Goal: Transaction & Acquisition: Purchase product/service

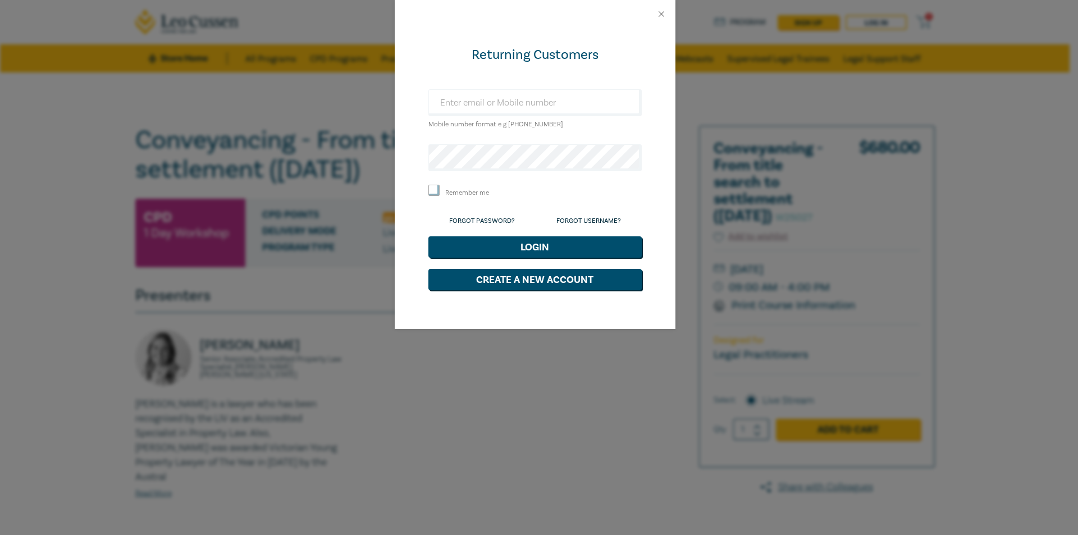
click at [717, 251] on div "Returning Customers Mobile number format e.g +61 000000000 Remember me Forgot P…" at bounding box center [539, 267] width 1078 height 535
click at [907, 110] on div "Returning Customers Mobile number format e.g +61 000000000 Remember me Forgot P…" at bounding box center [539, 267] width 1078 height 535
click at [659, 11] on button "Close" at bounding box center [661, 14] width 10 height 10
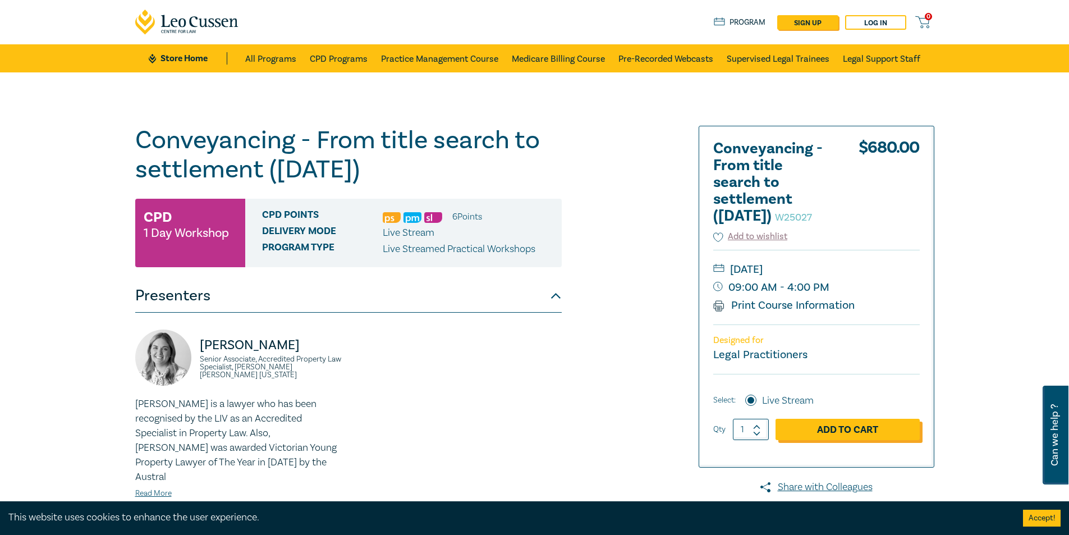
click at [865, 440] on link "Add to Cart" at bounding box center [848, 429] width 144 height 21
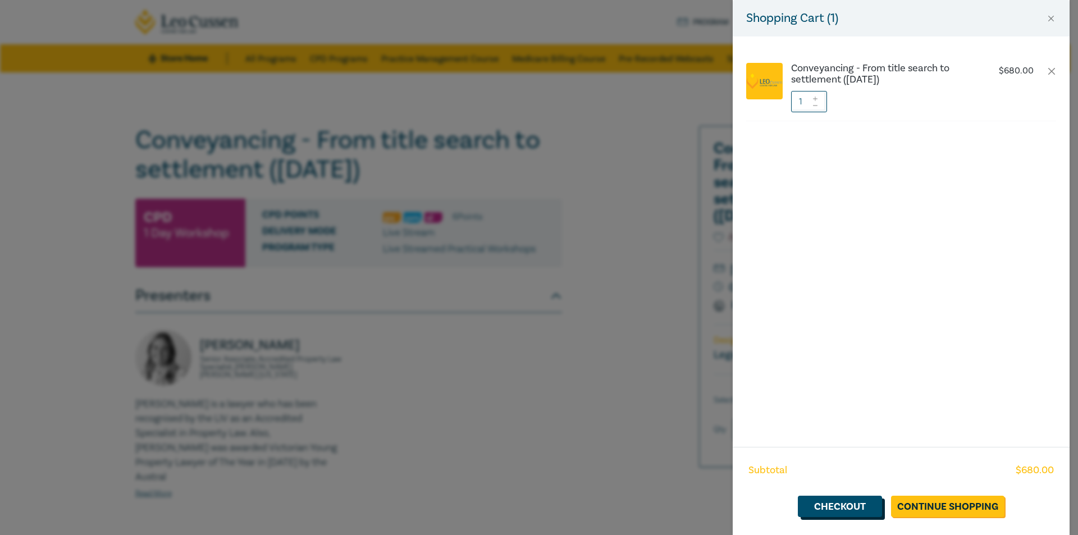
click at [870, 502] on link "Checkout" at bounding box center [839, 506] width 84 height 21
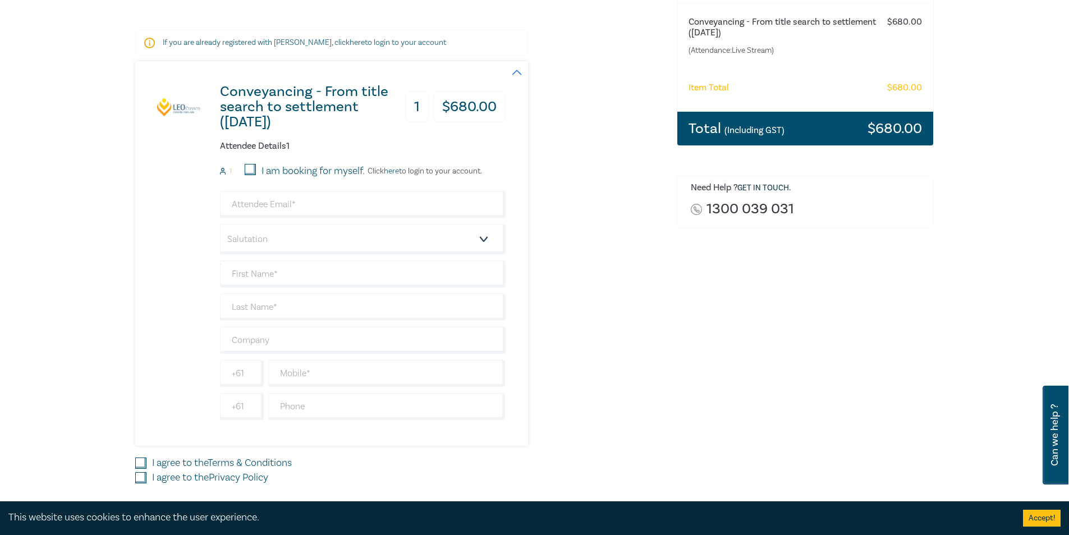
scroll to position [168, 0]
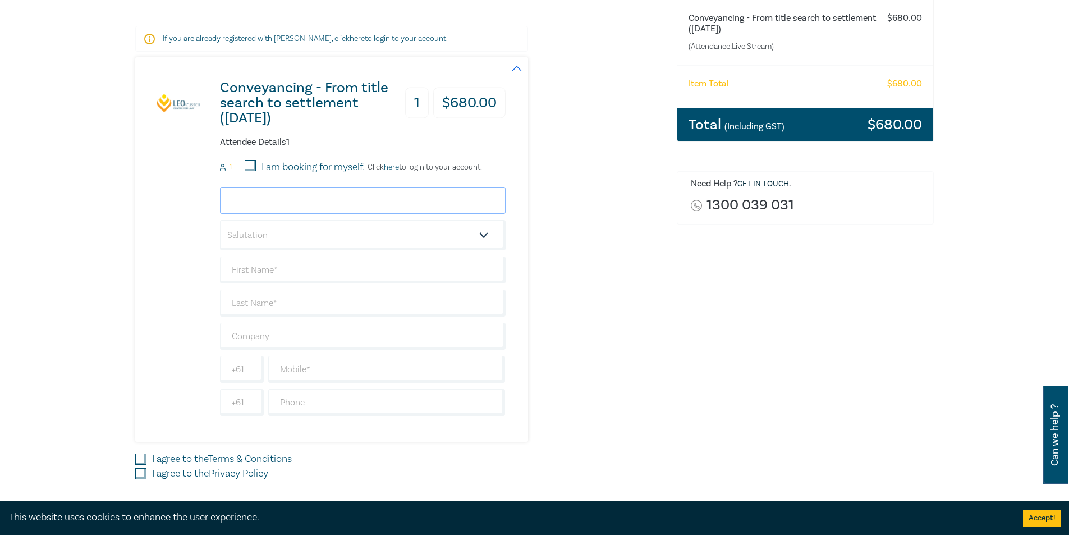
click at [291, 203] on input "email" at bounding box center [363, 200] width 286 height 27
type input "elijah.rasic@rotsteins.com.au"
click at [316, 239] on select "Salutation Mr. Mrs. Ms. Miss Dr. Prof. Other" at bounding box center [363, 235] width 286 height 30
select select "Mr."
click at [220, 220] on select "Salutation Mr. Mrs. Ms. Miss Dr. Prof. Other" at bounding box center [363, 235] width 286 height 30
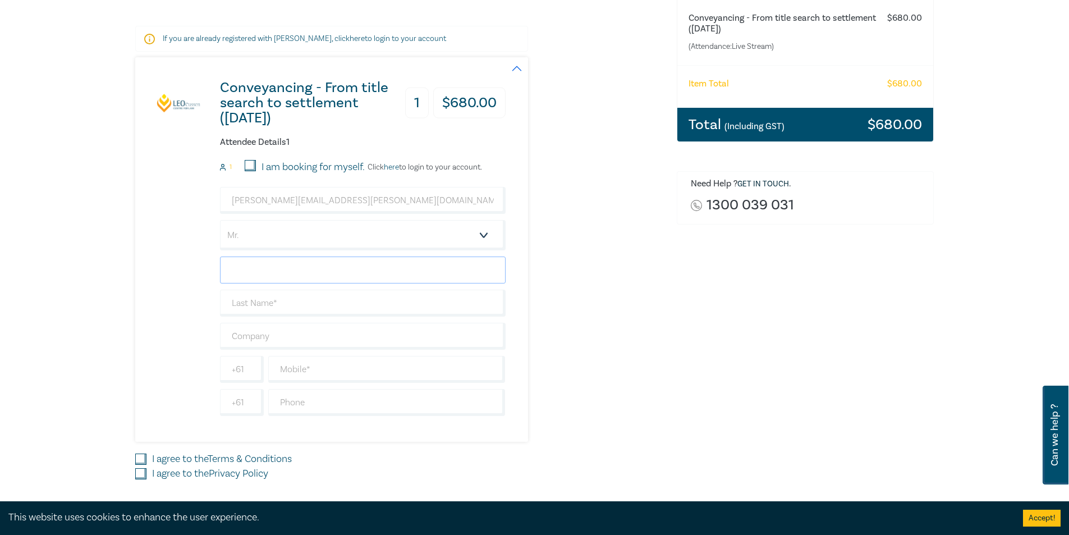
click at [273, 274] on input "text" at bounding box center [363, 269] width 286 height 27
type input "Elijah"
type input "Rasic"
type input "[PERSON_NAME] Commercial Lawyers"
click at [366, 380] on input "text" at bounding box center [386, 369] width 237 height 27
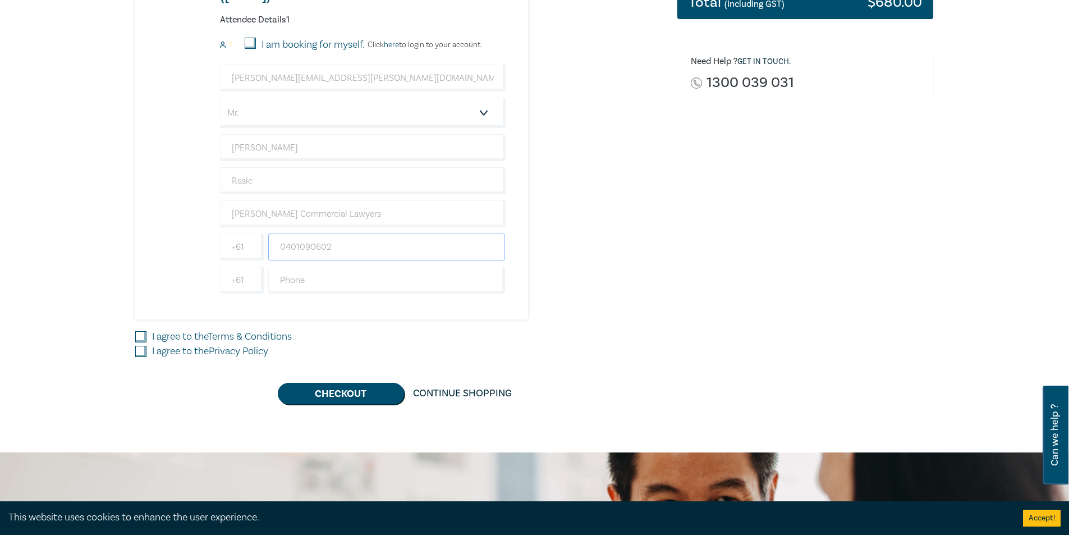
scroll to position [281, 0]
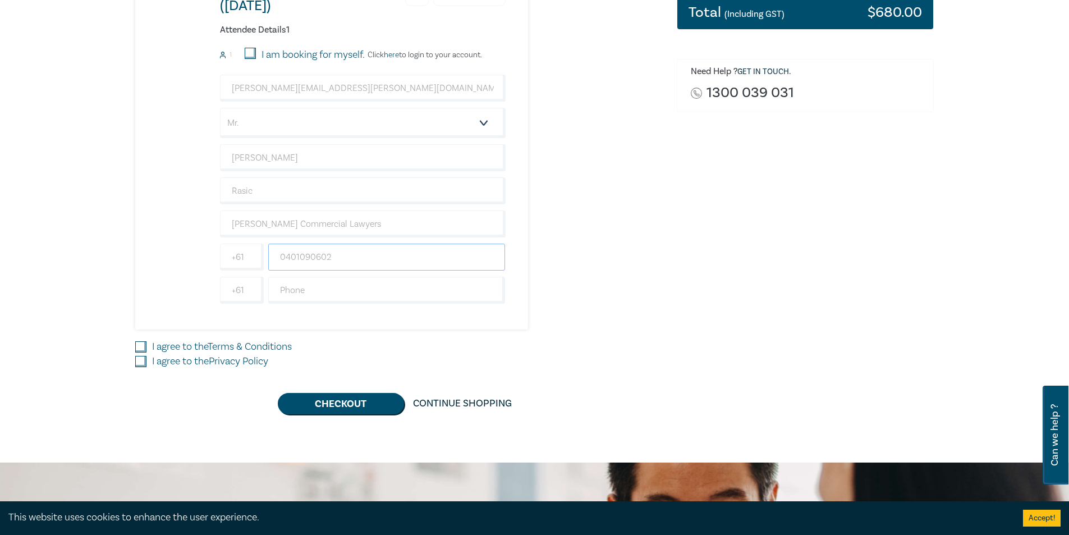
type input "0401090602"
click at [142, 347] on input "I agree to the Terms & Conditions" at bounding box center [140, 346] width 11 height 11
checkbox input "true"
click at [144, 361] on input "I agree to the Privacy Policy" at bounding box center [140, 361] width 11 height 11
checkbox input "true"
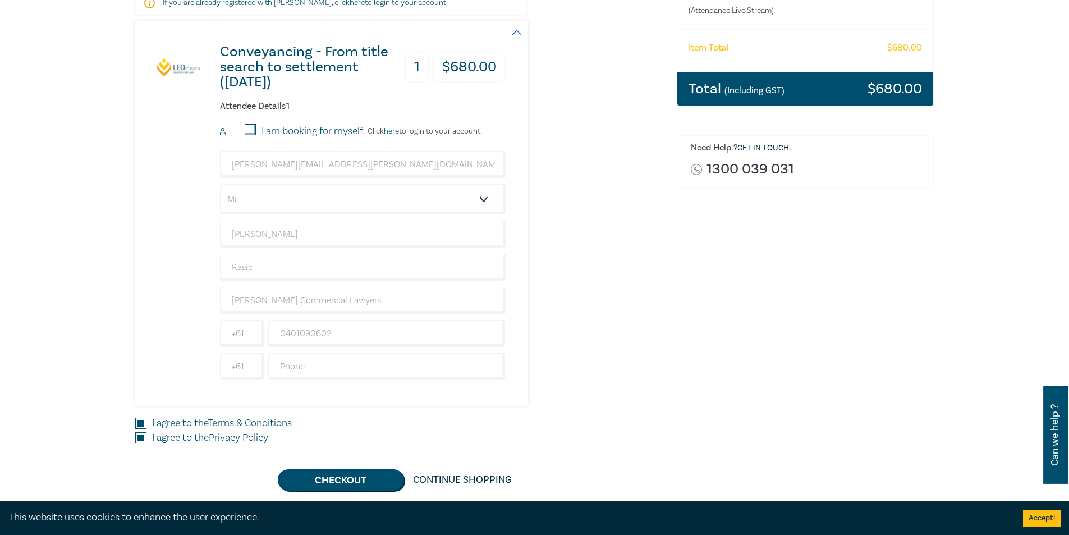
scroll to position [449, 0]
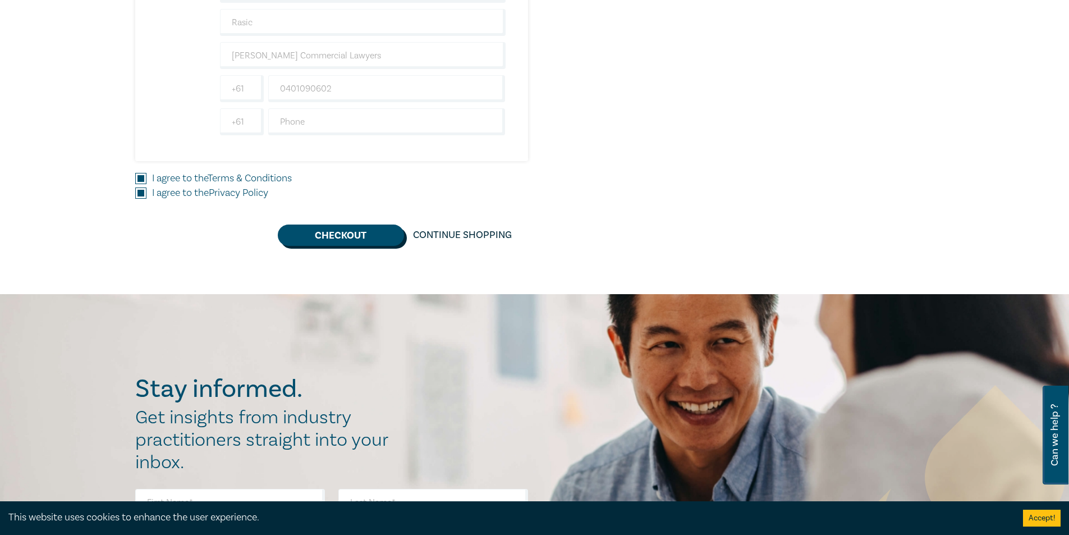
click at [367, 233] on button "Checkout" at bounding box center [341, 234] width 126 height 21
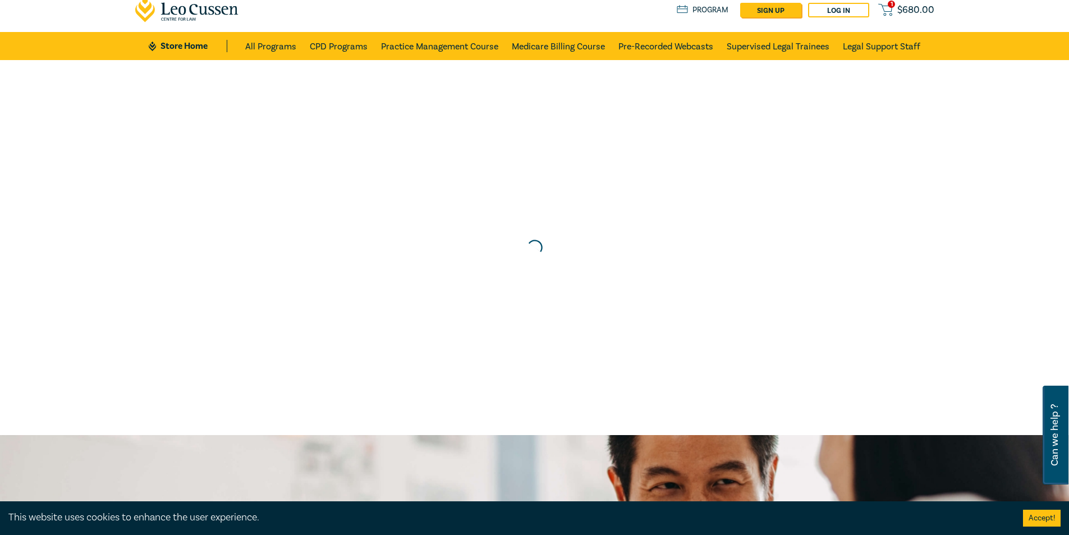
scroll to position [0, 0]
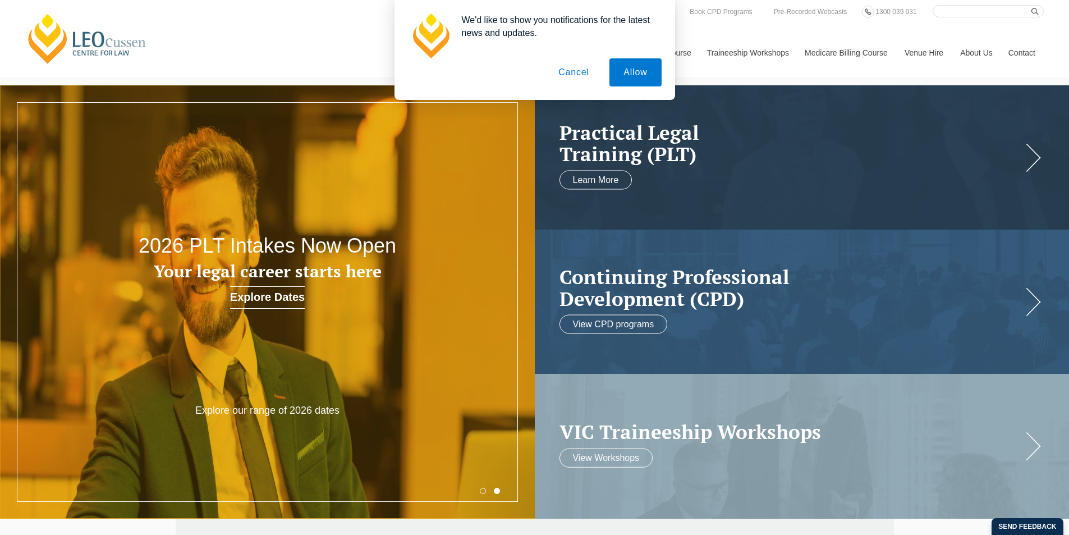
click at [581, 71] on button "Cancel" at bounding box center [573, 72] width 59 height 28
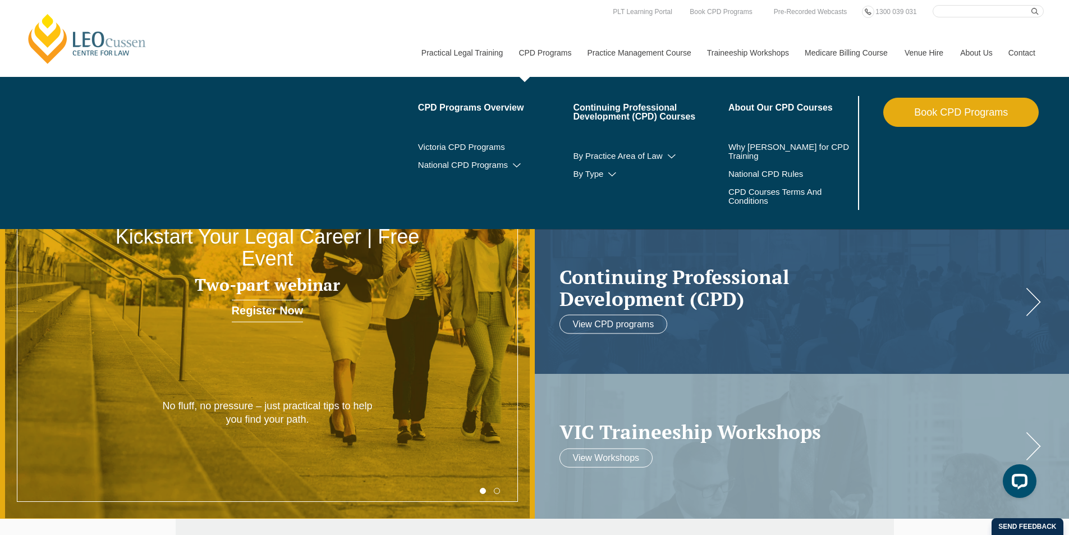
click at [546, 56] on link "CPD Programs" at bounding box center [544, 53] width 68 height 48
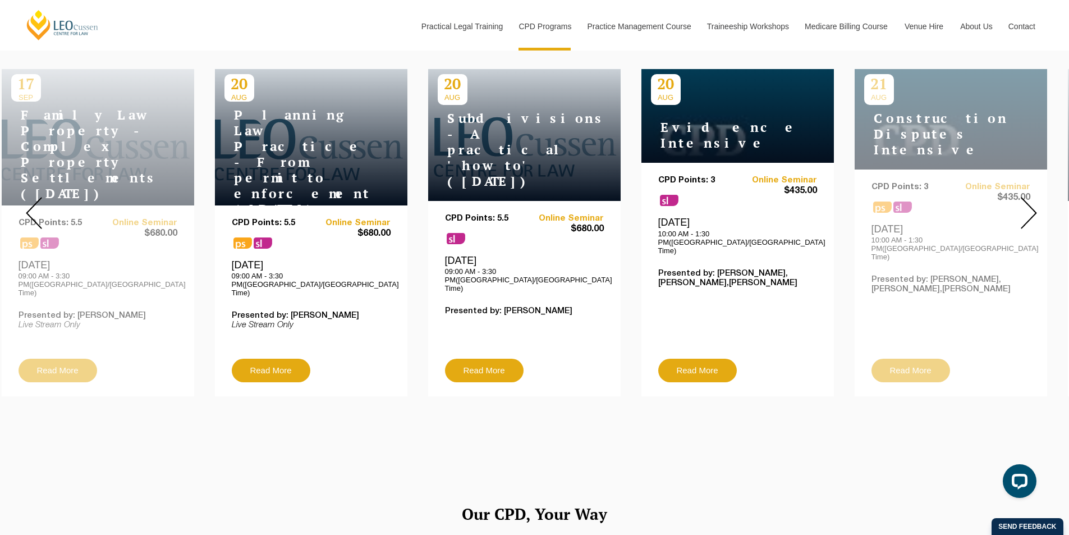
scroll to position [449, 0]
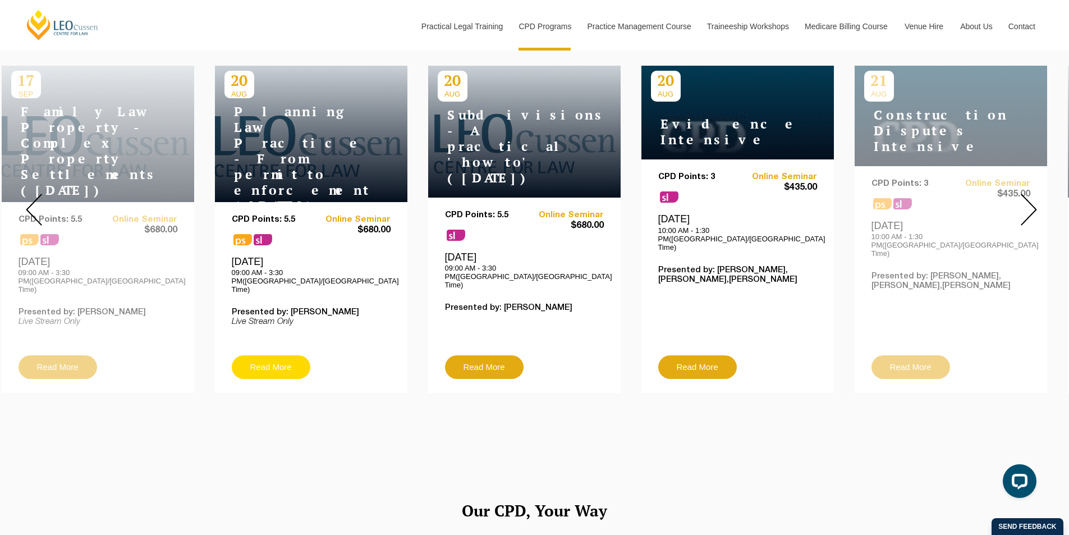
click at [281, 358] on link "Read More" at bounding box center [271, 367] width 79 height 24
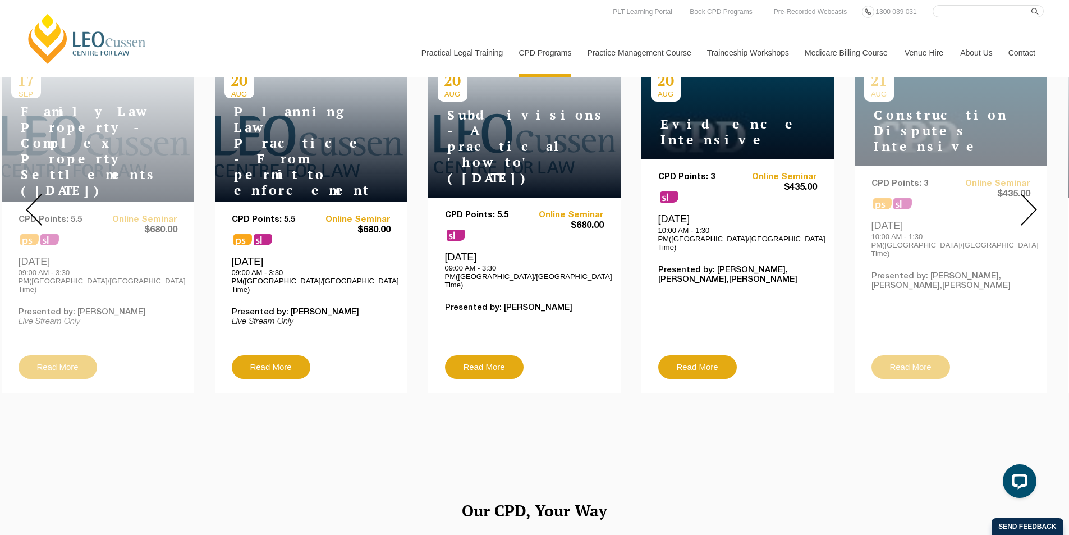
click at [1029, 200] on img at bounding box center [1029, 210] width 16 height 32
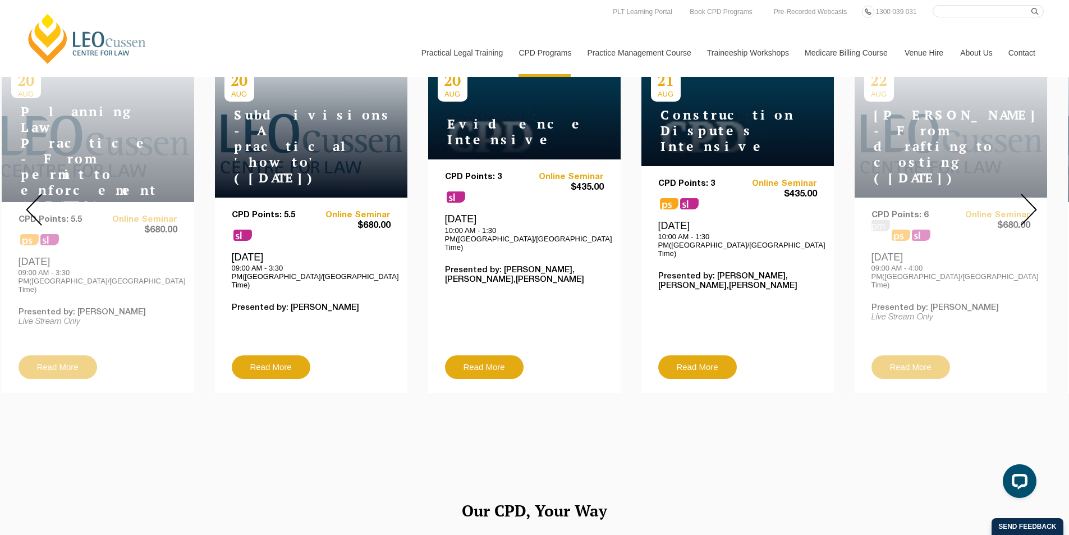
click at [1029, 200] on img at bounding box center [1029, 210] width 16 height 32
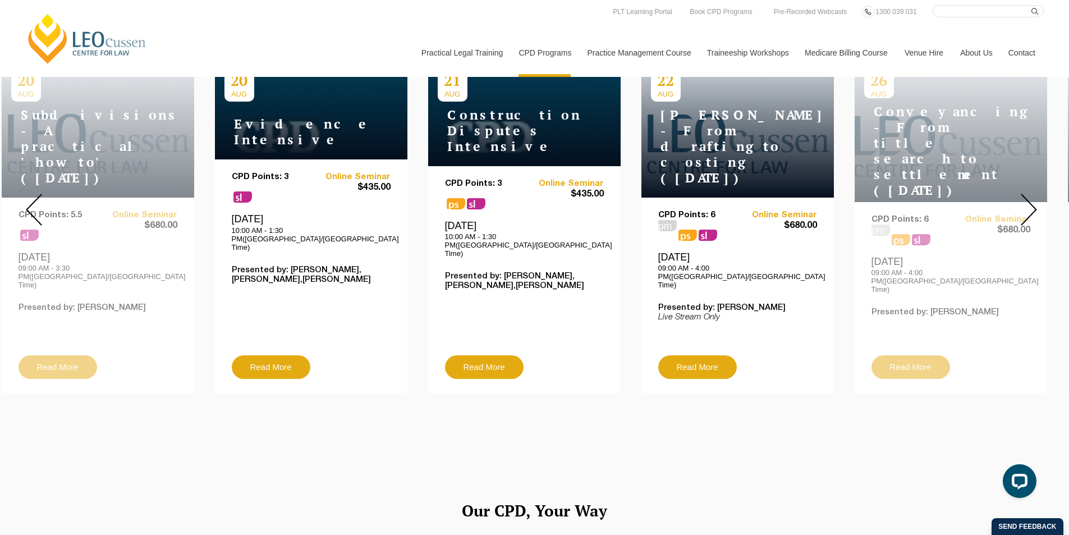
click at [1029, 200] on img at bounding box center [1029, 210] width 16 height 32
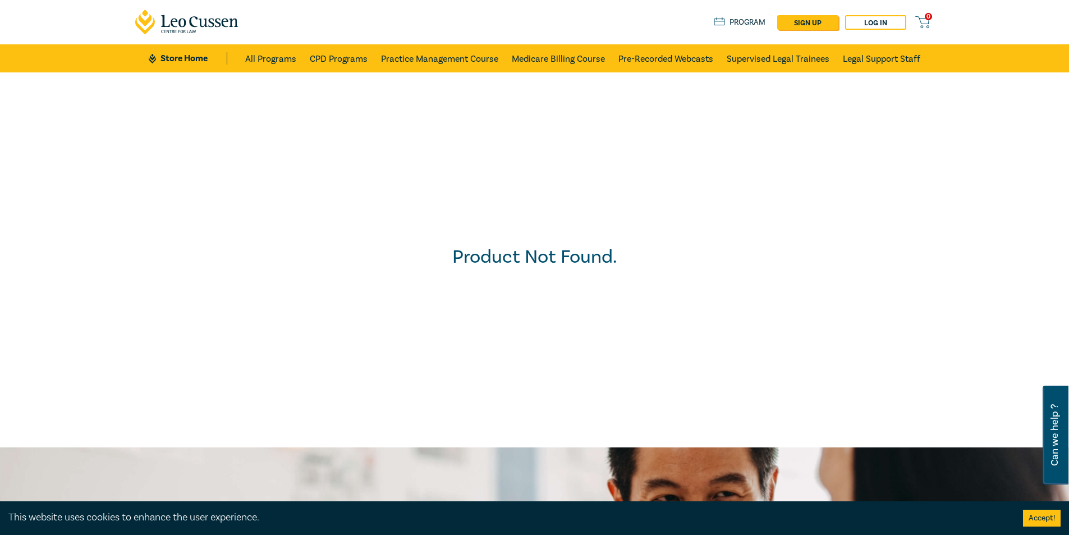
click at [873, 14] on div "0 $ NaN Store Home About us Program sign up Log in 0" at bounding box center [535, 22] width 813 height 44
click at [872, 19] on link "Log in" at bounding box center [875, 22] width 61 height 15
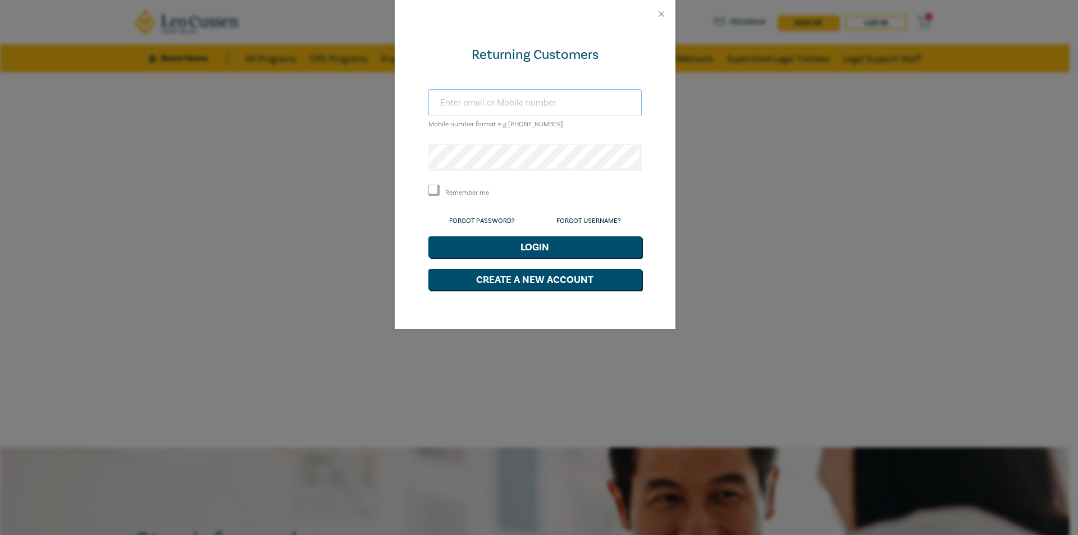
drag, startPoint x: 580, startPoint y: 95, endPoint x: 568, endPoint y: 102, distance: 14.3
click at [580, 95] on input "text" at bounding box center [534, 102] width 213 height 27
click at [568, 102] on input "text" at bounding box center [534, 102] width 213 height 27
click at [663, 186] on div "Returning Customers Mobile number format e.g [PHONE_NUMBER] Remember me Forgot …" at bounding box center [535, 178] width 281 height 301
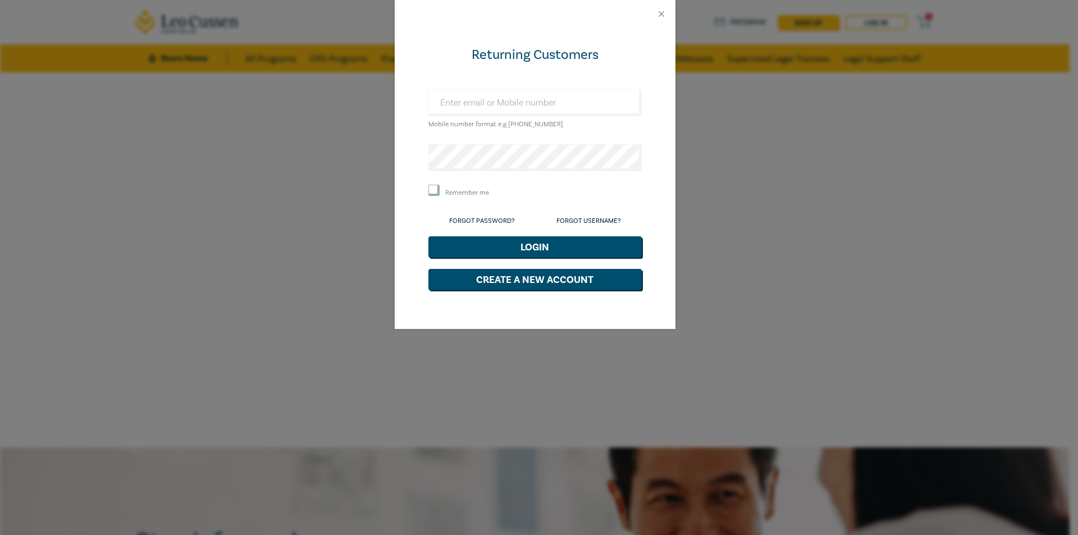
click at [749, 184] on div "Returning Customers Mobile number format e.g +61 000000000 Remember me Forgot P…" at bounding box center [539, 267] width 1078 height 535
click at [657, 12] on button "Close" at bounding box center [661, 14] width 10 height 10
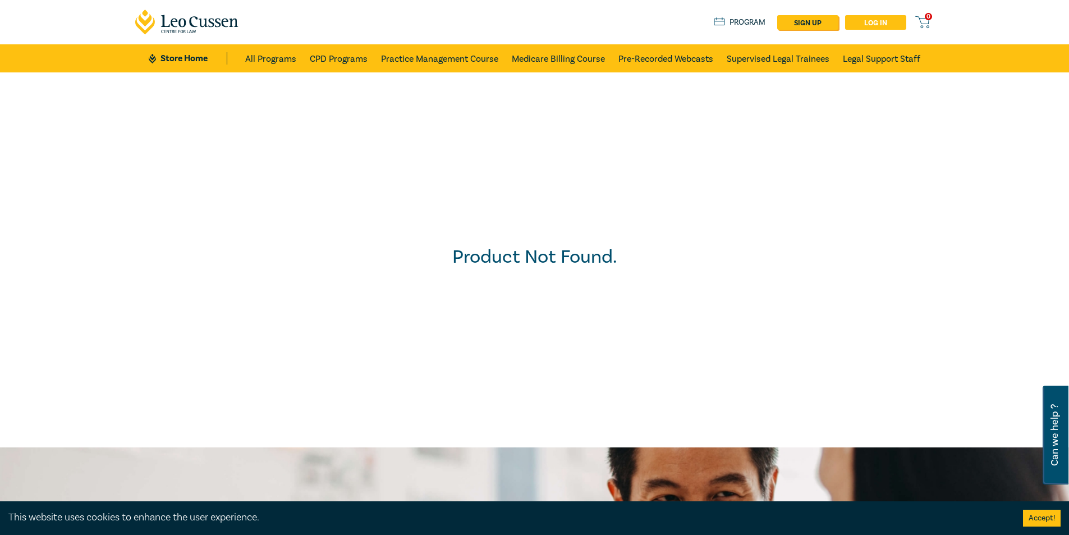
click at [891, 27] on link "Log in" at bounding box center [875, 22] width 61 height 15
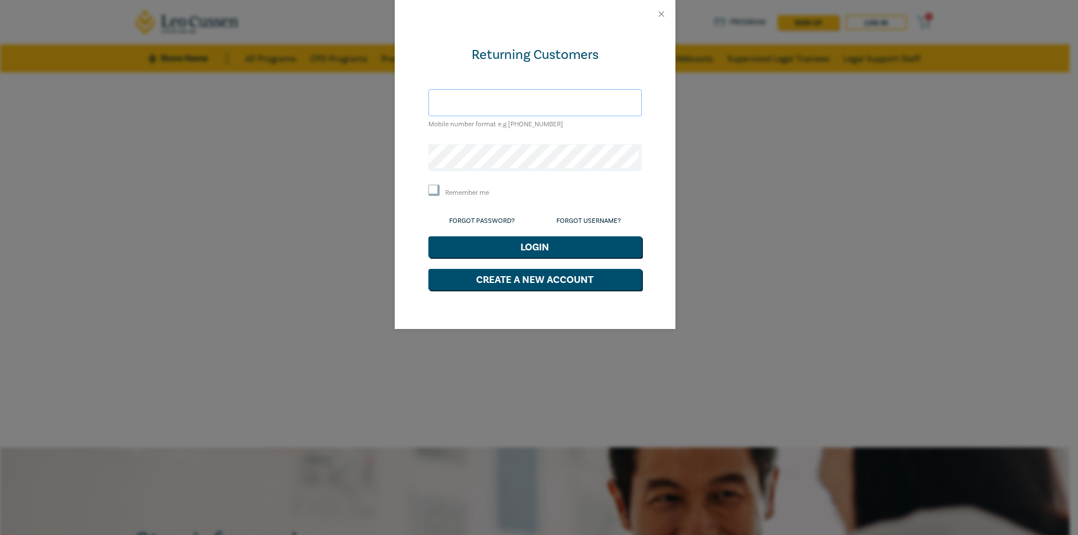
click at [513, 106] on input "text" at bounding box center [534, 102] width 213 height 27
type input "[PERSON_NAME][EMAIL_ADDRESS][PERSON_NAME][DOMAIN_NAME]"
drag, startPoint x: 568, startPoint y: 98, endPoint x: 357, endPoint y: 99, distance: 211.0
click at [357, 99] on div "Returning Customers elijah.rasic@rosteins.com.au Mobile number format e.g +61 0…" at bounding box center [539, 267] width 1078 height 535
click at [493, 218] on link "Forgot Password?" at bounding box center [482, 221] width 66 height 8
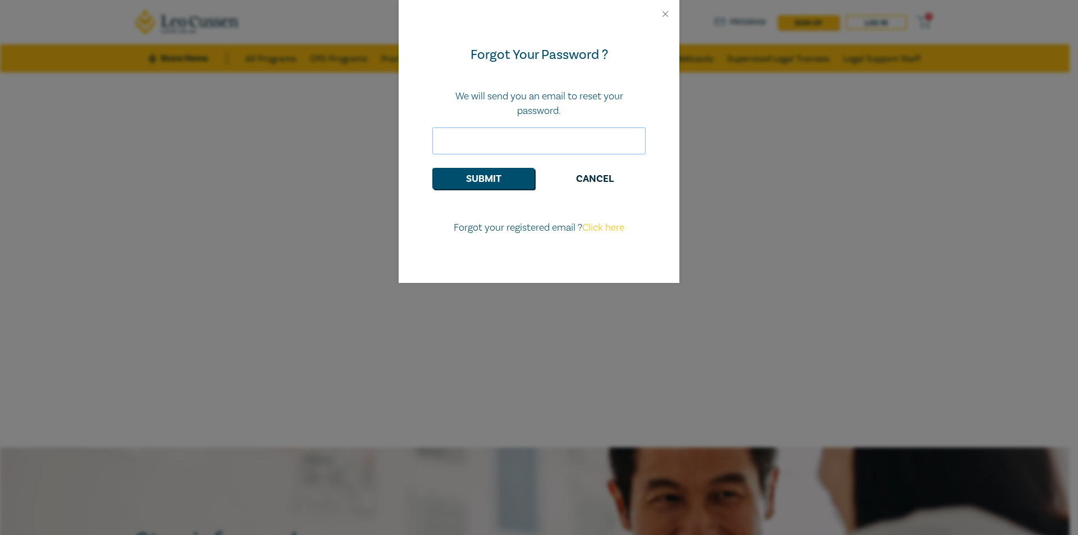
click at [495, 144] on input "email" at bounding box center [538, 140] width 213 height 27
paste input "[PERSON_NAME][EMAIL_ADDRESS][PERSON_NAME][DOMAIN_NAME]"
type input "[PERSON_NAME][EMAIL_ADDRESS][PERSON_NAME][DOMAIN_NAME]"
click at [493, 180] on button "Submit" at bounding box center [483, 178] width 102 height 21
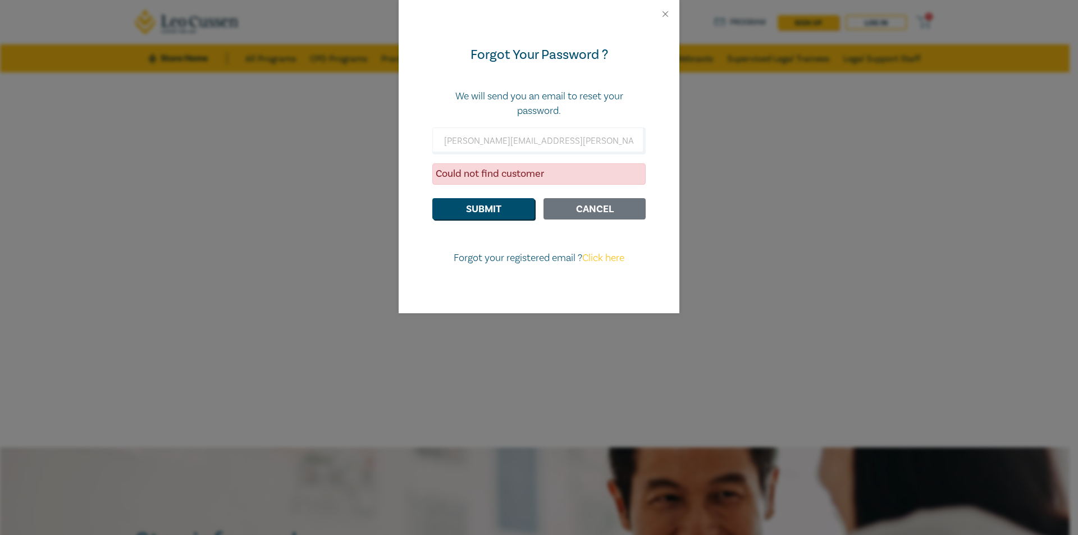
click at [595, 207] on button "Cancel" at bounding box center [594, 208] width 102 height 21
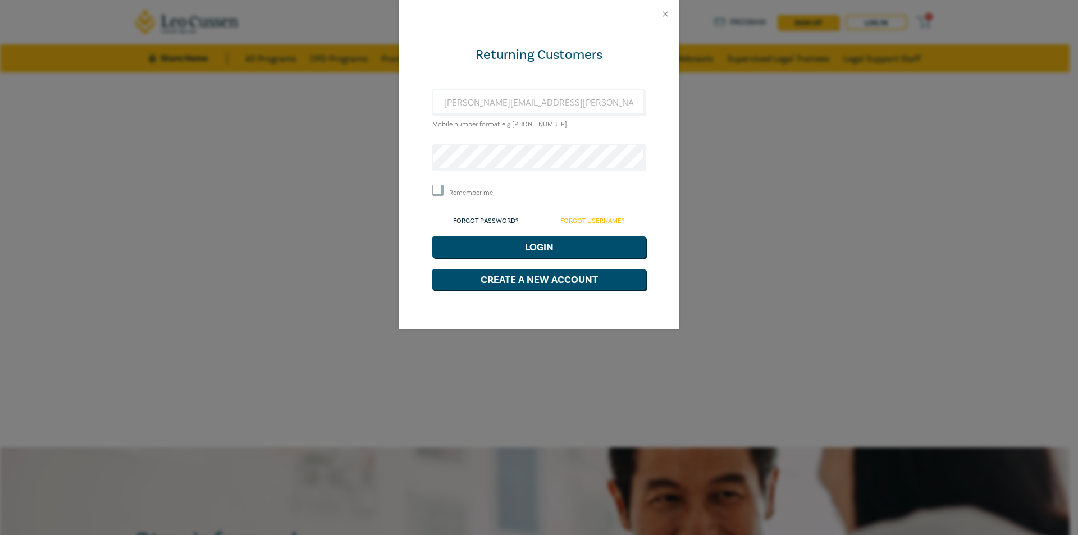
click at [592, 218] on link "Forgot Username?" at bounding box center [592, 221] width 65 height 8
select select "AU"
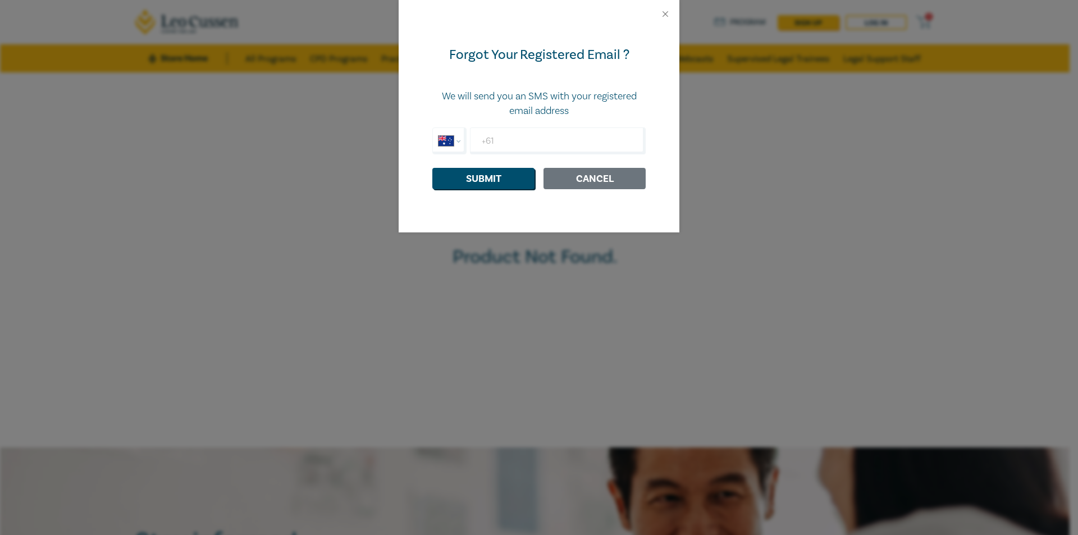
click at [590, 175] on button "Cancel" at bounding box center [594, 178] width 102 height 21
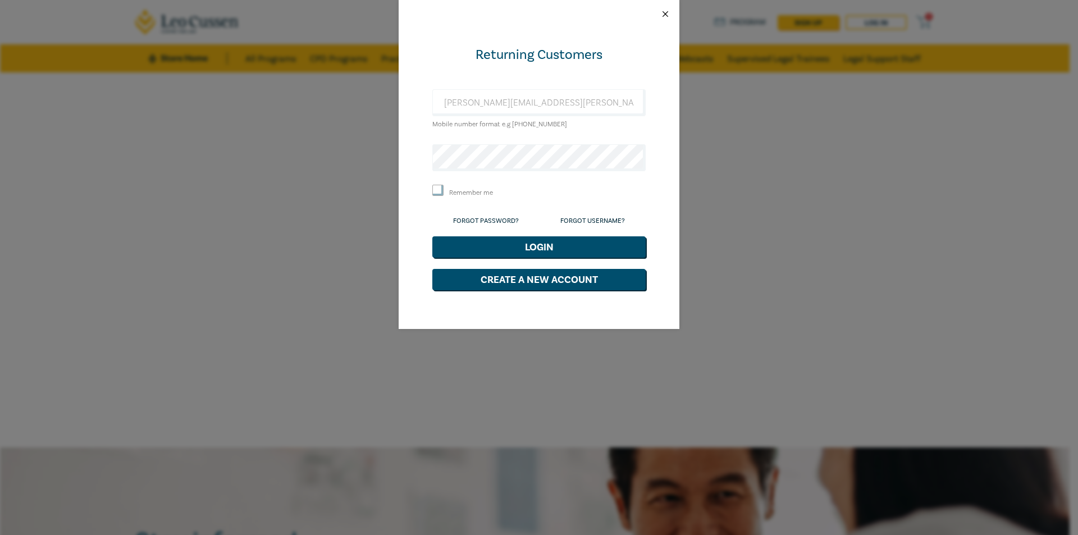
click at [668, 15] on button "Close" at bounding box center [665, 14] width 10 height 10
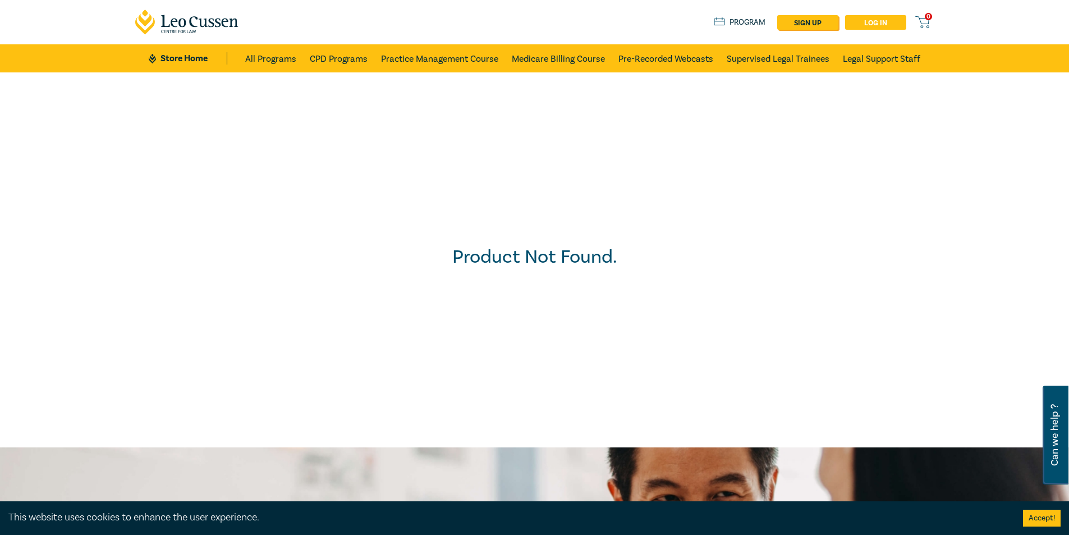
click at [889, 22] on link "Log in" at bounding box center [875, 22] width 61 height 15
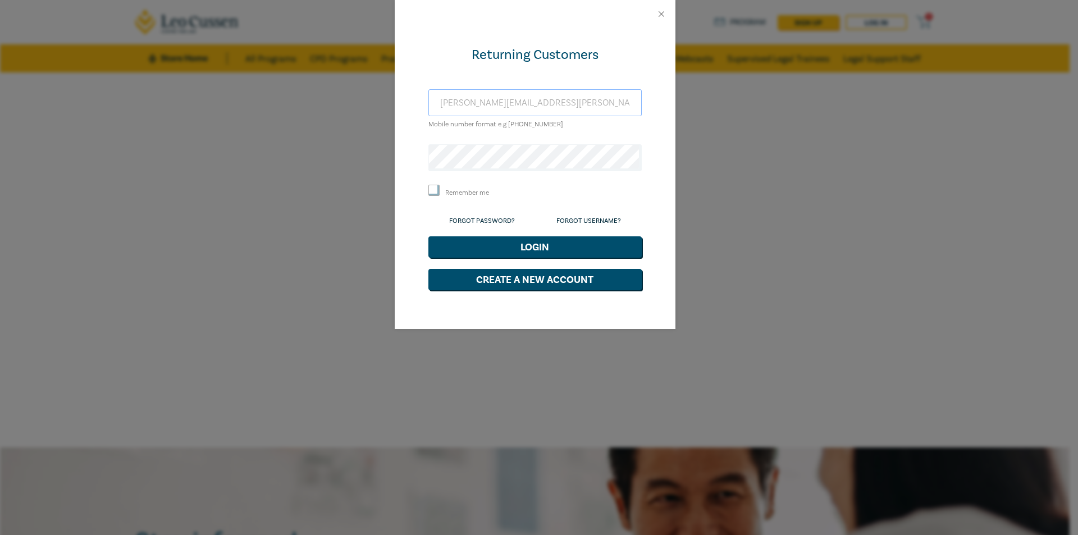
click at [517, 111] on input "elijah.rasic@rosteins.com.au" at bounding box center [534, 102] width 213 height 27
drag, startPoint x: 516, startPoint y: 109, endPoint x: 525, endPoint y: 106, distance: 9.3
click at [526, 106] on input "elijah.rasic@rosteins.com.au" at bounding box center [534, 102] width 213 height 27
click at [520, 105] on input "elijah.rasic@rosteins.com.au" at bounding box center [534, 102] width 213 height 27
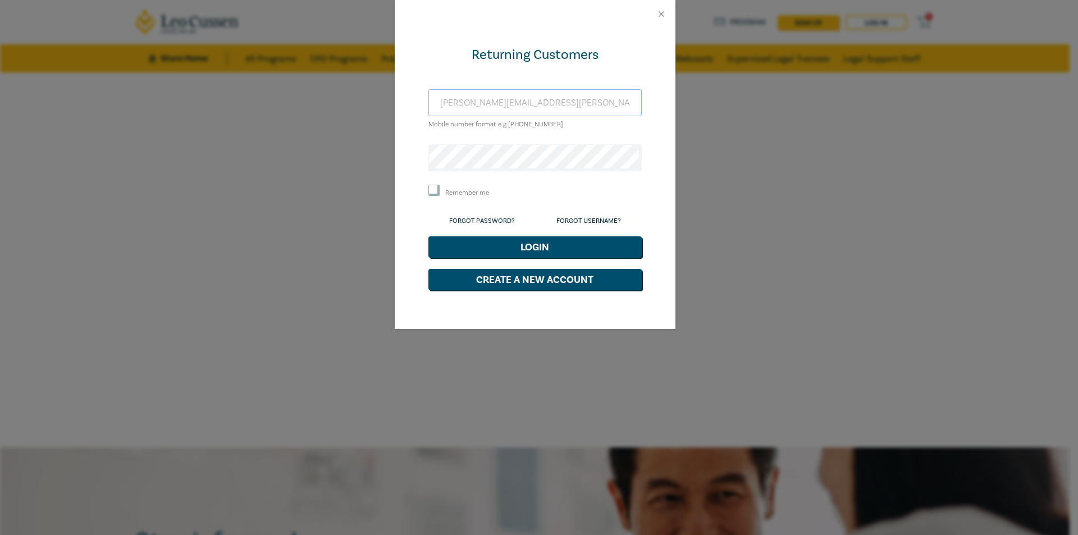
click at [520, 105] on input "elijah.rasic@rosteins.com.au" at bounding box center [534, 102] width 213 height 27
paste input "hamish@rot"
type input "hamish@rotsteins.com.au"
click at [546, 245] on button "Login" at bounding box center [534, 246] width 213 height 21
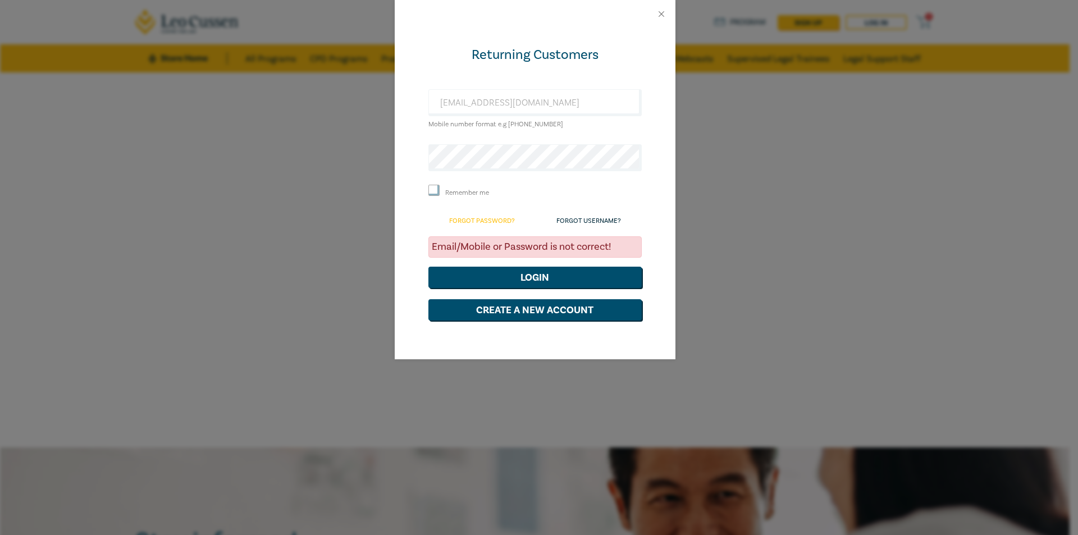
click at [493, 221] on link "Forgot Password?" at bounding box center [482, 221] width 66 height 8
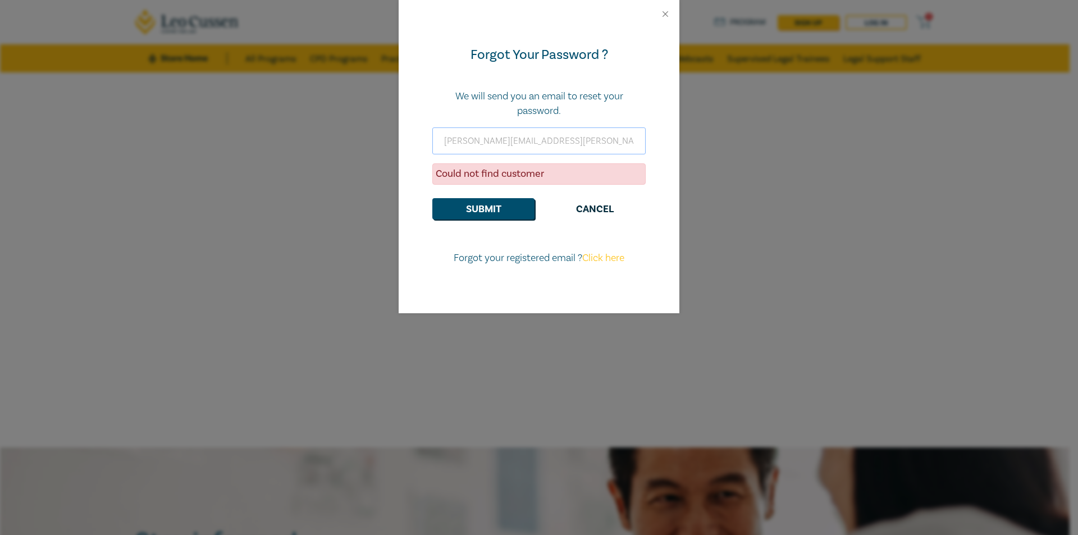
click at [555, 148] on input "[PERSON_NAME][EMAIL_ADDRESS][PERSON_NAME][DOMAIN_NAME]" at bounding box center [538, 140] width 213 height 27
paste input "hamish@rot"
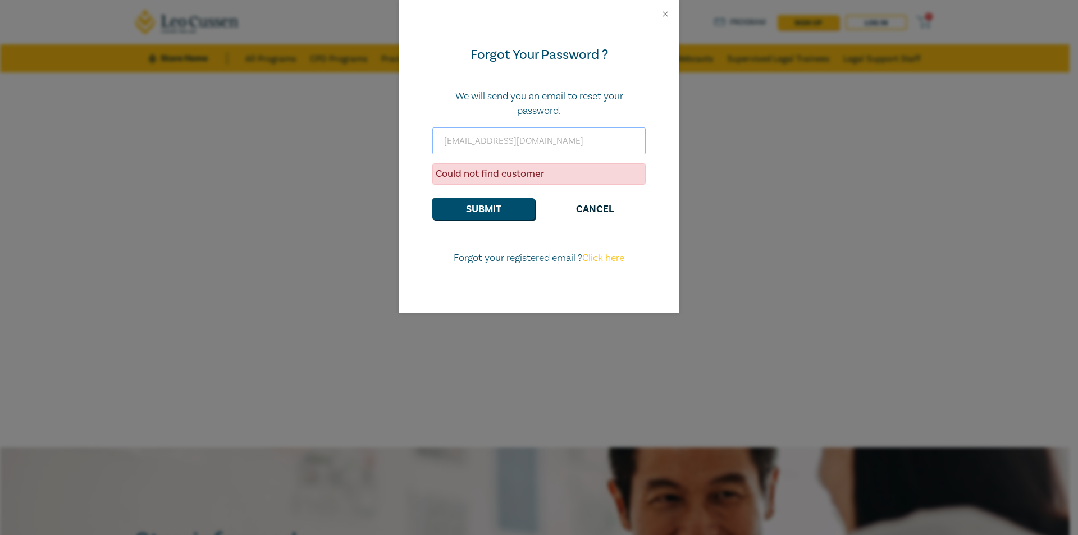
type input "hamish@rotsteins.com.au"
click at [602, 262] on link "Click here" at bounding box center [603, 257] width 42 height 13
select select "AU"
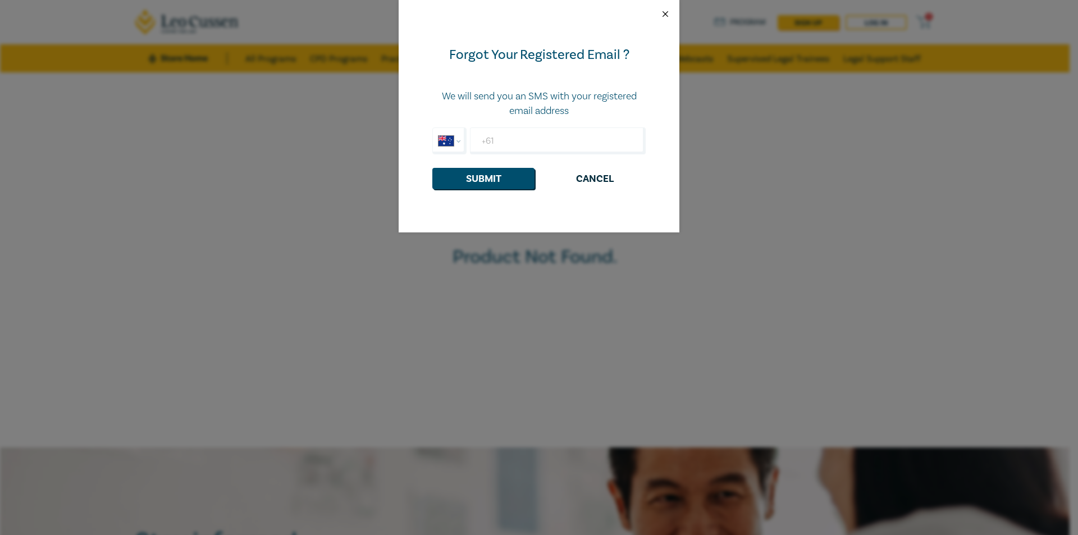
click at [664, 14] on button "Close" at bounding box center [665, 14] width 10 height 10
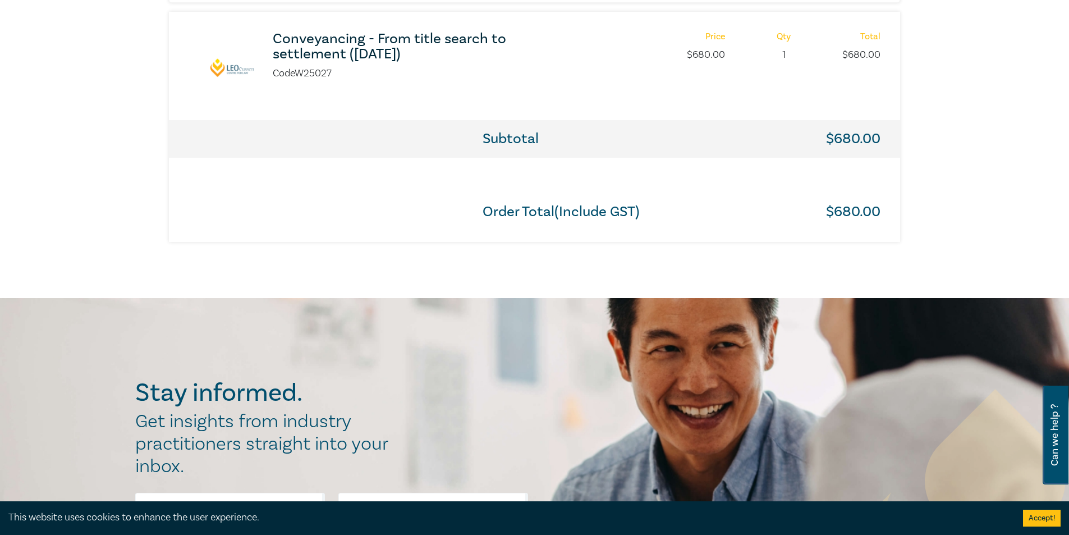
scroll to position [393, 0]
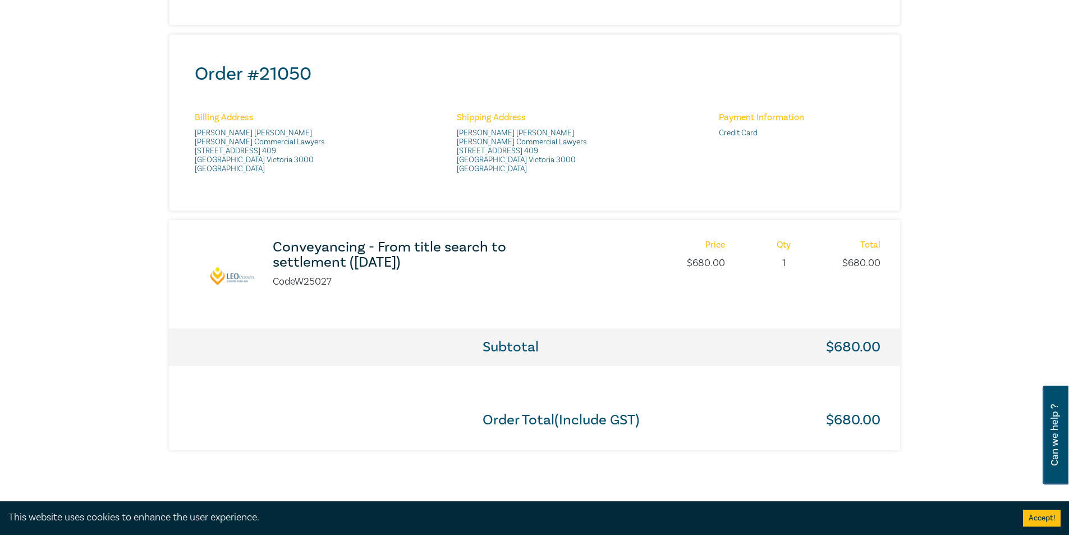
click at [629, 334] on div "Subtotal $ 680.00" at bounding box center [534, 347] width 731 height 38
click at [628, 323] on div "Conveyancing - From title search to settlement ([DATE]) Code W25027 Price $ 680…" at bounding box center [534, 274] width 731 height 108
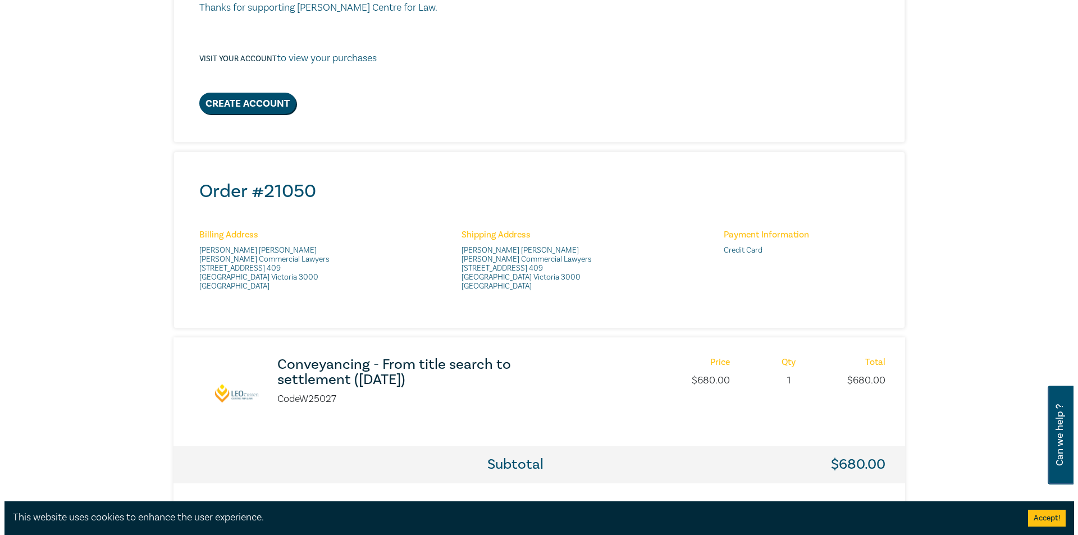
scroll to position [0, 0]
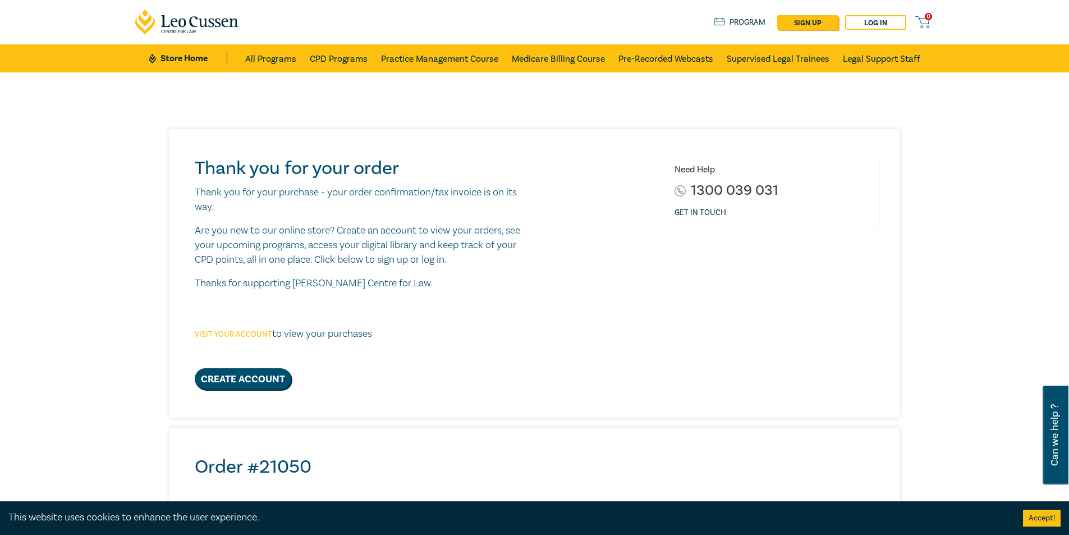
click at [249, 336] on link "Visit your account" at bounding box center [233, 334] width 77 height 10
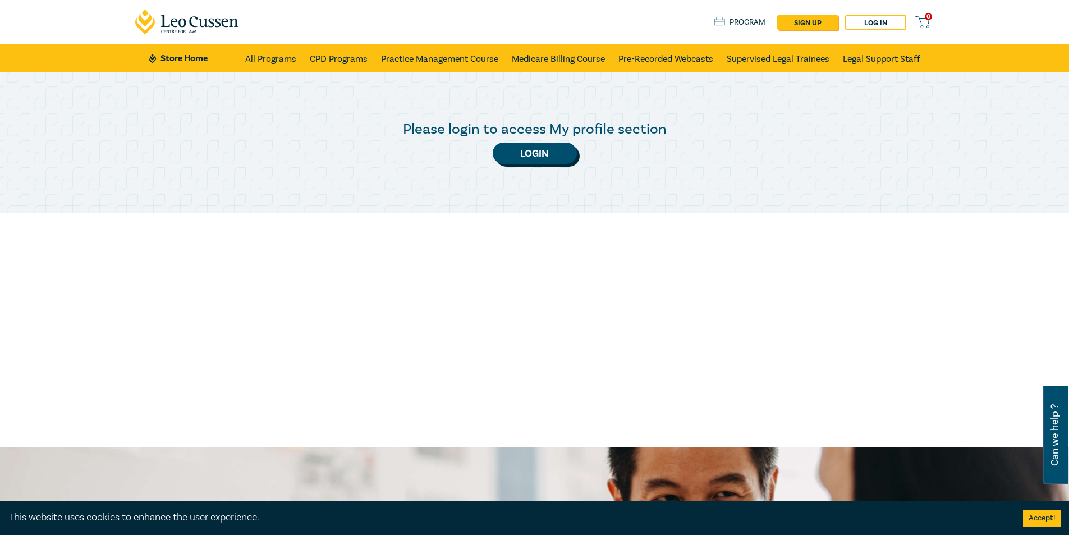
click at [514, 157] on link "Login" at bounding box center [535, 153] width 84 height 21
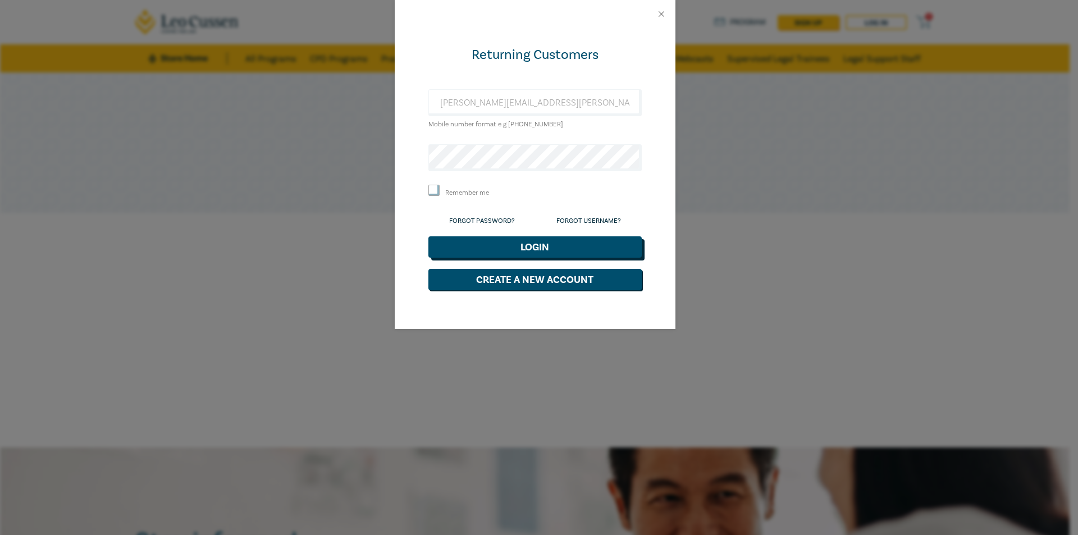
click at [520, 244] on button "Login" at bounding box center [534, 246] width 213 height 21
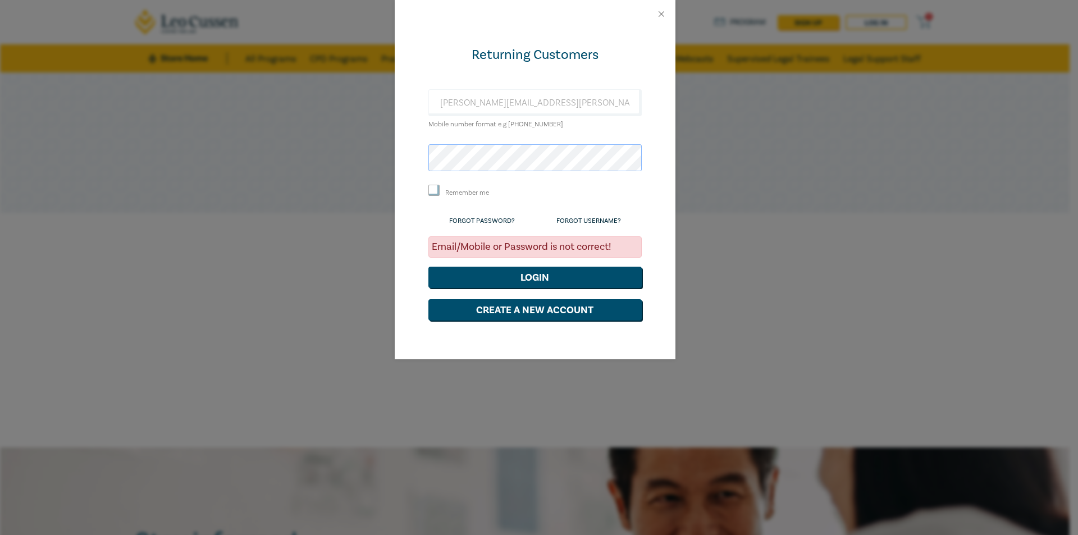
click at [340, 160] on div "Returning Customers [PERSON_NAME][EMAIL_ADDRESS][PERSON_NAME][DOMAIN_NAME] Mobi…" at bounding box center [539, 267] width 1078 height 535
click at [503, 287] on form "Returning Customers [PERSON_NAME][EMAIL_ADDRESS][PERSON_NAME][DOMAIN_NAME] Mobi…" at bounding box center [534, 183] width 213 height 274
click at [505, 283] on button "Login" at bounding box center [534, 277] width 213 height 21
click at [555, 198] on div "Remember me" at bounding box center [534, 192] width 213 height 15
drag, startPoint x: 563, startPoint y: 107, endPoint x: 339, endPoint y: 110, distance: 223.9
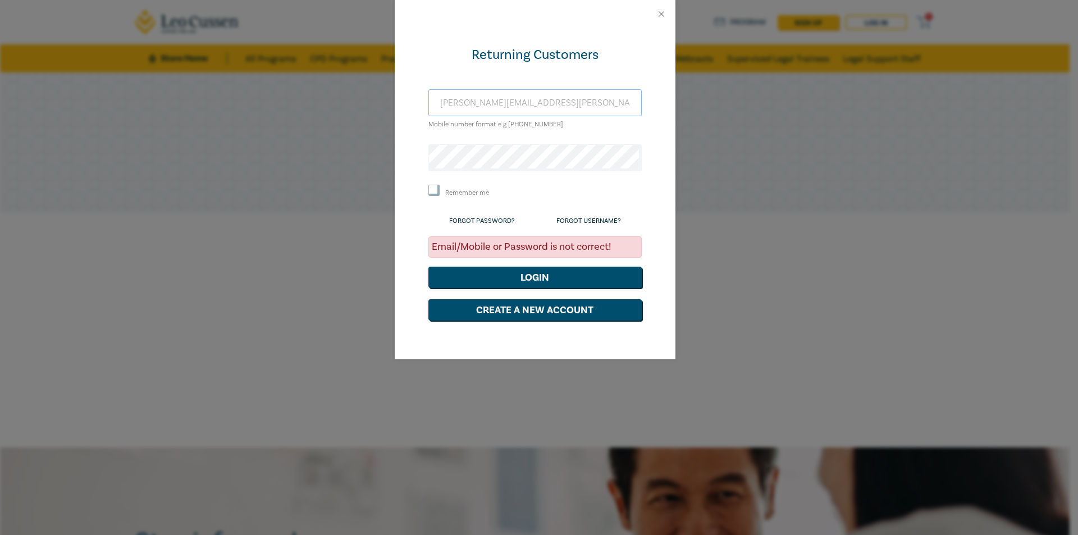
click at [340, 110] on div "Returning Customers elijah.rasic@rosteins.com.au Mobile number format e.g +61 0…" at bounding box center [539, 267] width 1078 height 535
type input "0401090602"
click at [428, 267] on button "Login" at bounding box center [534, 277] width 213 height 21
click at [654, 21] on div at bounding box center [535, 14] width 281 height 28
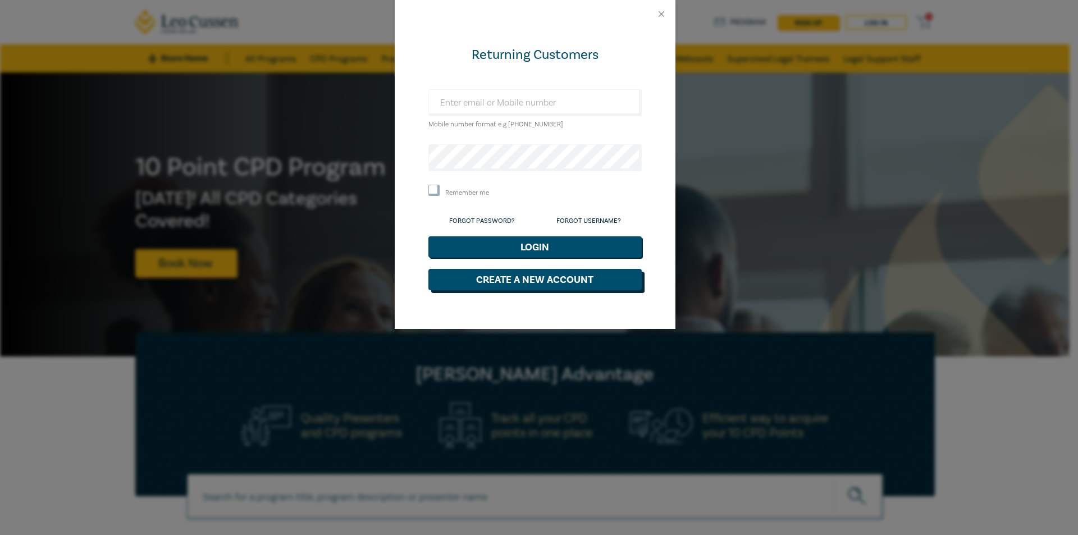
click at [586, 281] on button "Create a New Account" at bounding box center [534, 279] width 213 height 21
select select "AU"
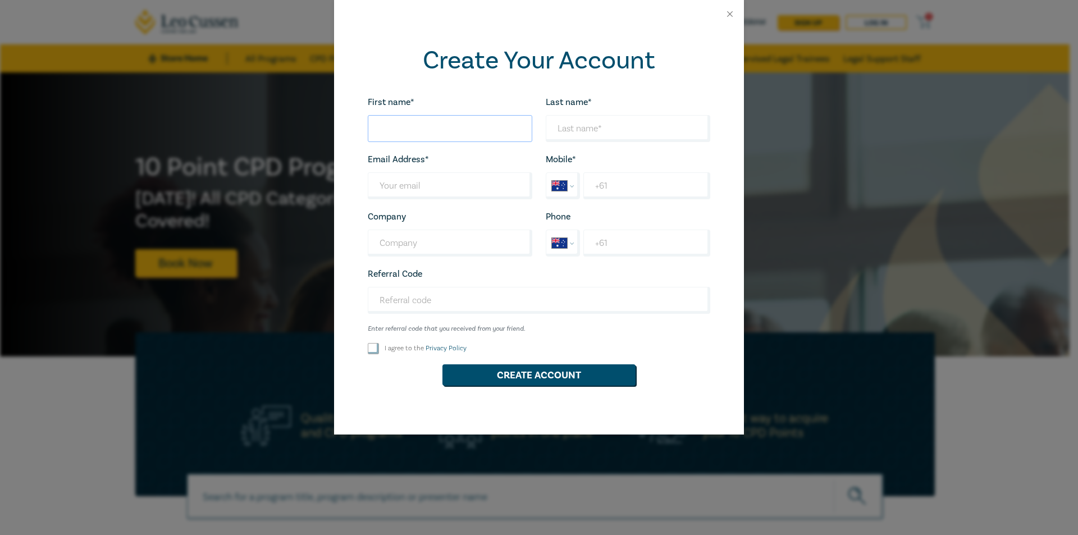
click at [450, 119] on input "First name*" at bounding box center [450, 128] width 164 height 27
type input "Elijah"
type input "Rasic"
type input "r"
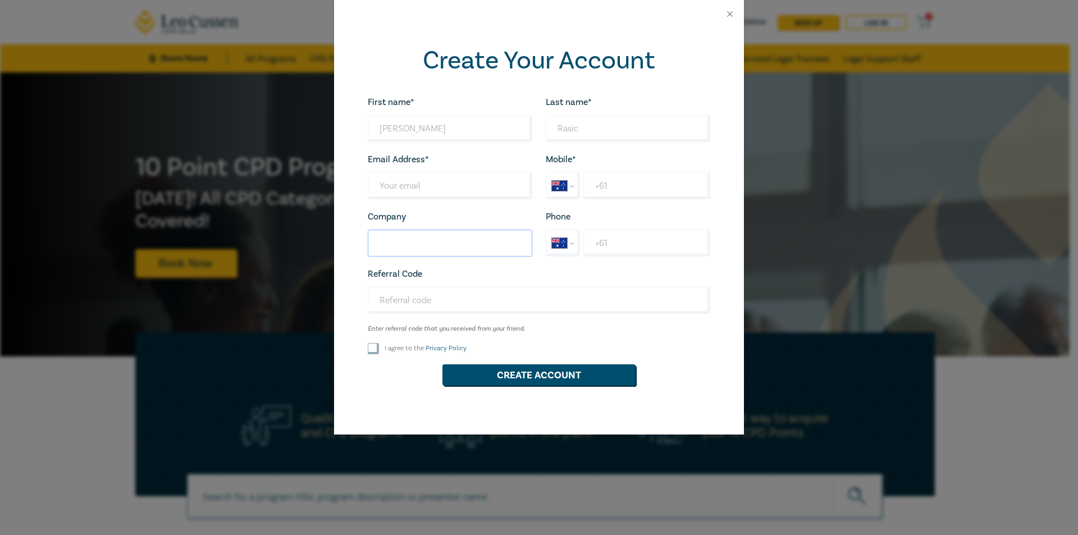
click at [445, 240] on input "Company" at bounding box center [450, 243] width 164 height 27
click at [418, 180] on input "Last name*" at bounding box center [450, 185] width 164 height 27
click at [417, 239] on input "Company" at bounding box center [450, 243] width 164 height 27
click at [391, 181] on input "Last name*" at bounding box center [450, 185] width 164 height 27
type input "[PERSON_NAME][EMAIL_ADDRESS][PERSON_NAME][DOMAIN_NAME]"
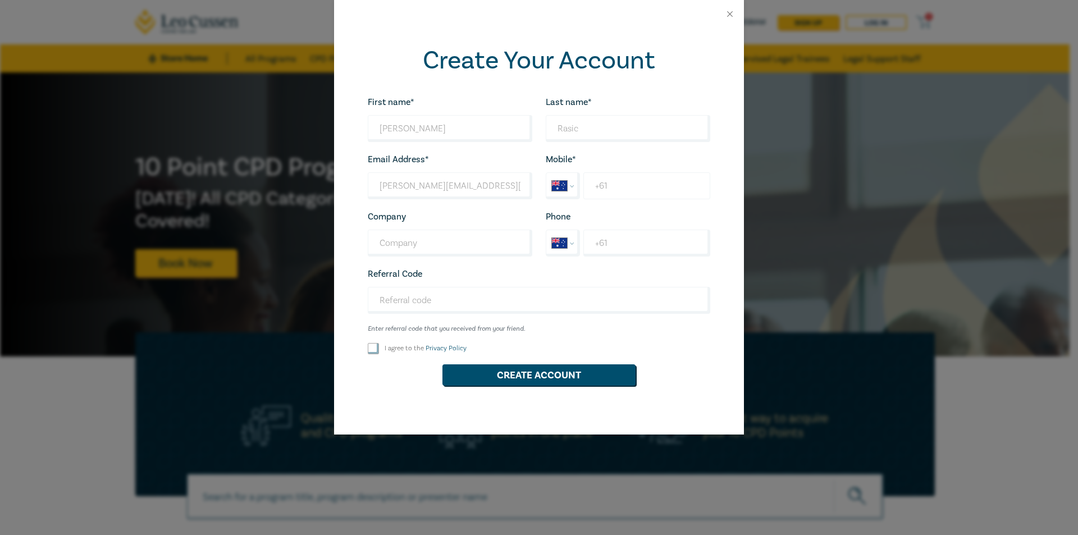
click at [617, 181] on input "+61" at bounding box center [646, 185] width 127 height 27
type input "+61 0401 090 602"
click at [495, 249] on input "Company" at bounding box center [450, 243] width 164 height 27
type input "Rotstein Commercial Lawyers"
click at [372, 345] on input "I agree to the Privacy Policy" at bounding box center [373, 348] width 11 height 11
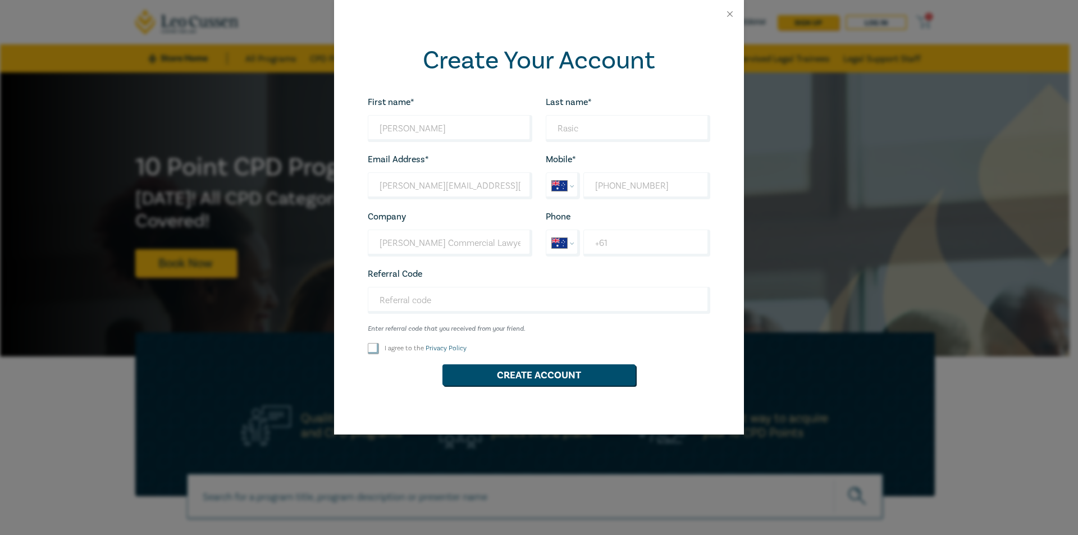
checkbox input "true"
click at [464, 369] on button "Create Account" at bounding box center [538, 374] width 193 height 21
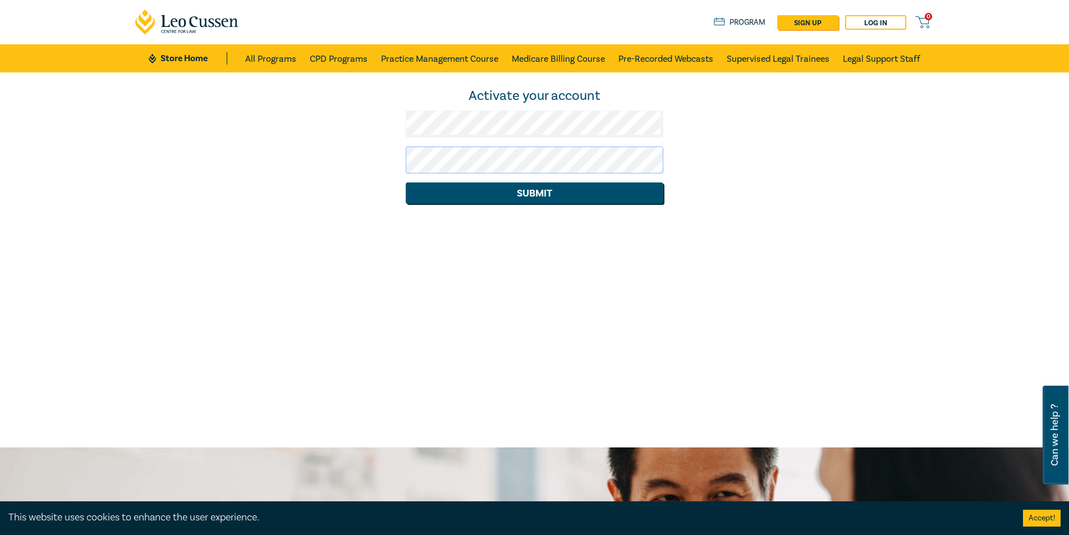
click at [406, 182] on button "Submit" at bounding box center [535, 192] width 258 height 21
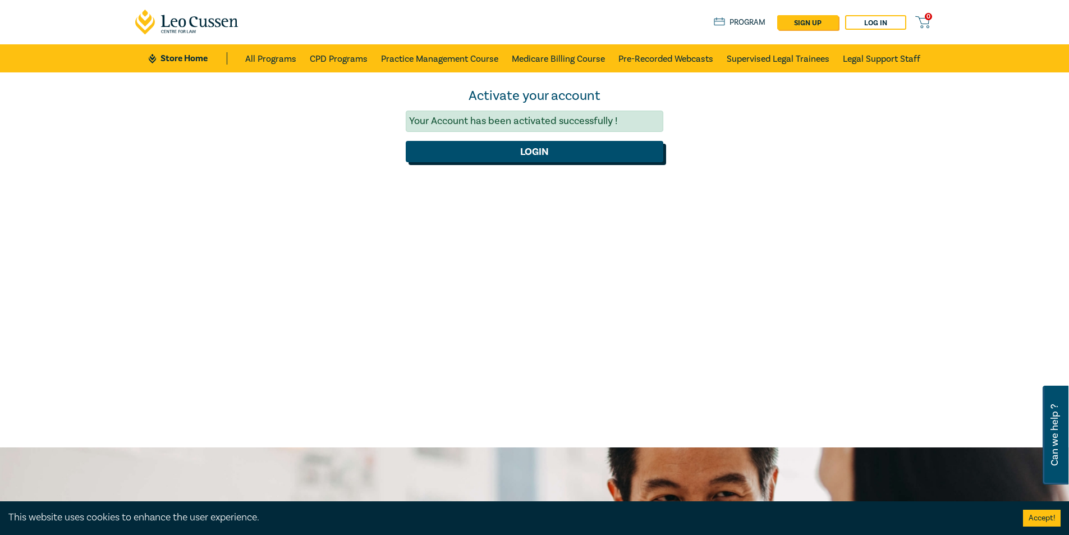
click at [465, 157] on button "Login" at bounding box center [535, 151] width 258 height 21
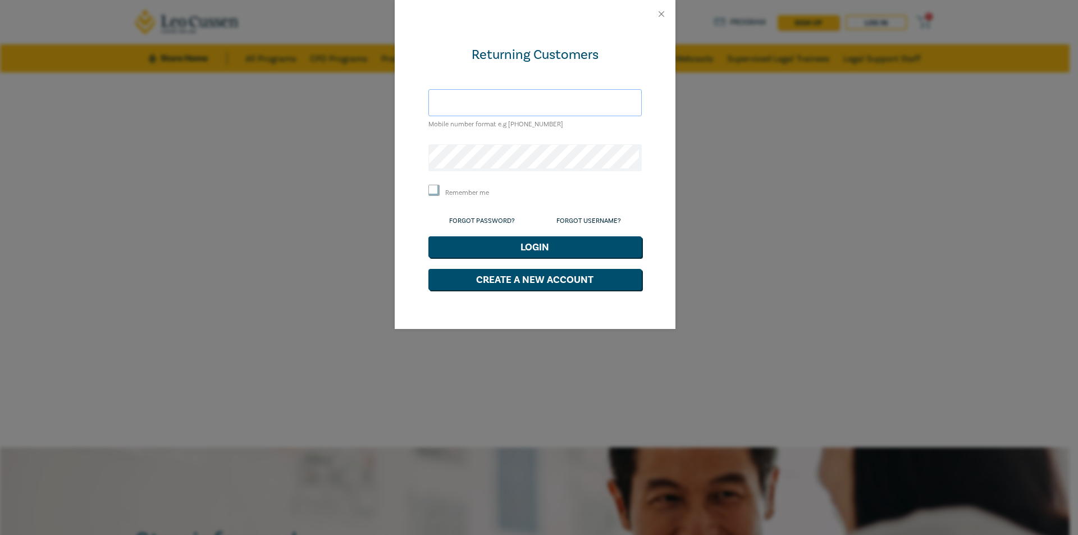
click at [497, 108] on input "text" at bounding box center [534, 102] width 213 height 27
type input "[PERSON_NAME][EMAIL_ADDRESS][PERSON_NAME][DOMAIN_NAME]"
click at [450, 191] on label "Remember me" at bounding box center [467, 193] width 44 height 10
click at [439, 191] on input "Remember me" at bounding box center [433, 190] width 11 height 11
checkbox input "true"
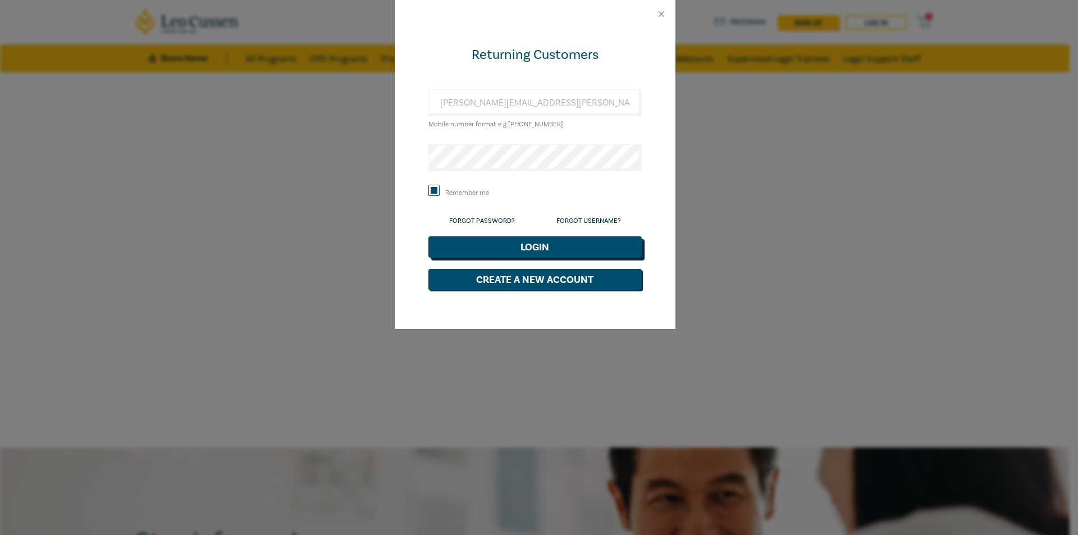
click at [525, 255] on button "Login" at bounding box center [534, 246] width 213 height 21
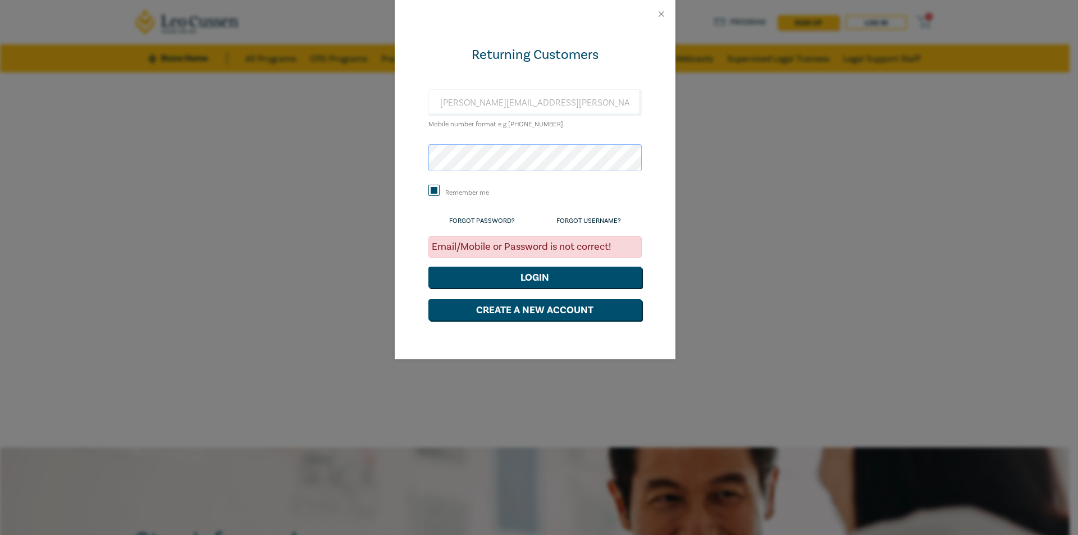
click at [402, 155] on div "Returning Customers elijah.rasic@rosteins.com.au Mobile number format e.g +61 0…" at bounding box center [535, 193] width 281 height 331
click at [515, 274] on button "Login" at bounding box center [534, 277] width 213 height 21
click at [297, 224] on div "Returning Customers elijah.rasic@rosteins.com.au Mobile number format e.g +61 0…" at bounding box center [539, 267] width 1078 height 535
click at [672, 11] on div at bounding box center [535, 14] width 281 height 28
click at [668, 15] on div at bounding box center [535, 14] width 281 height 28
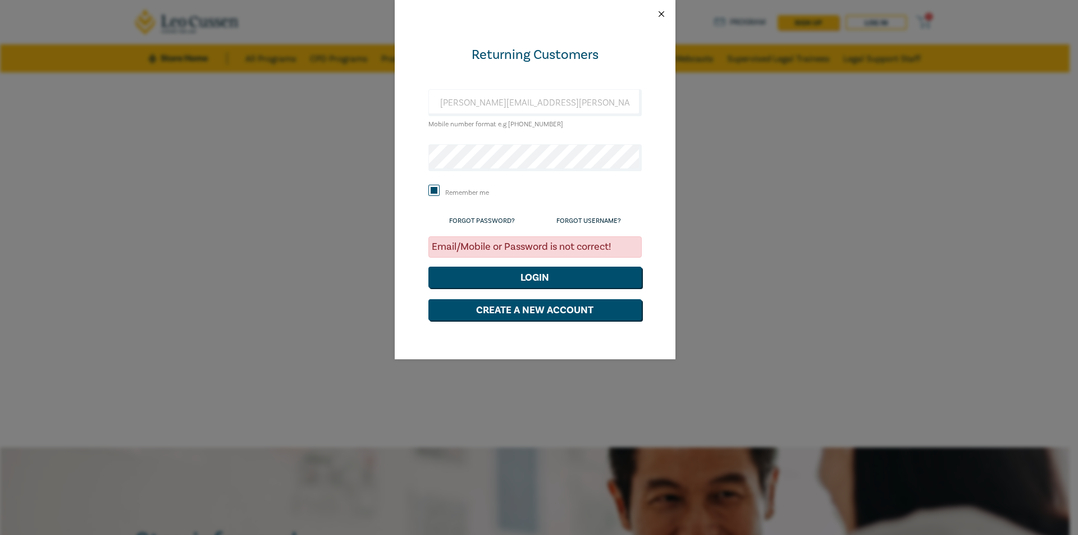
click at [663, 14] on button "Close" at bounding box center [661, 14] width 10 height 10
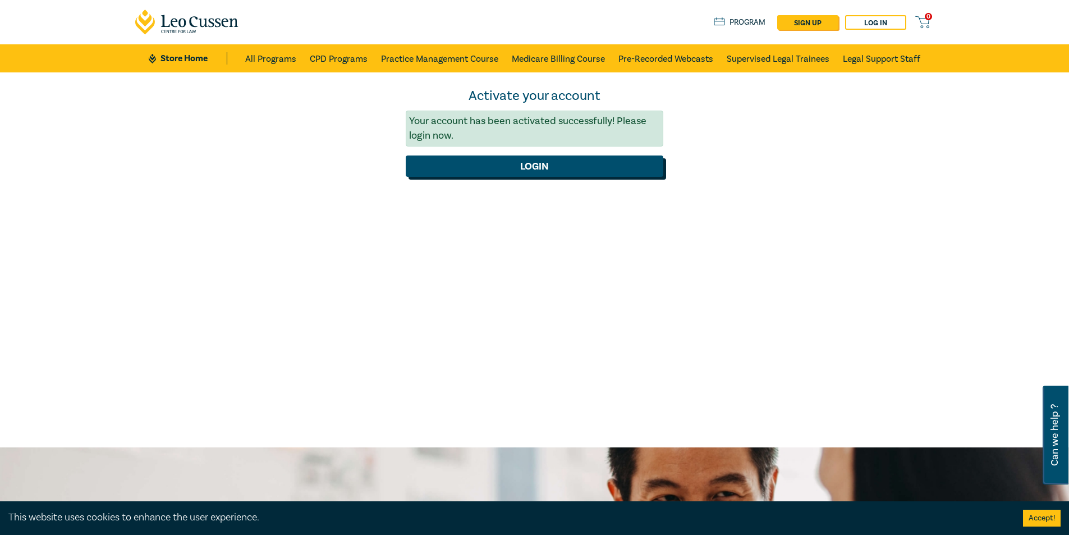
click at [628, 171] on button "Login" at bounding box center [535, 165] width 258 height 21
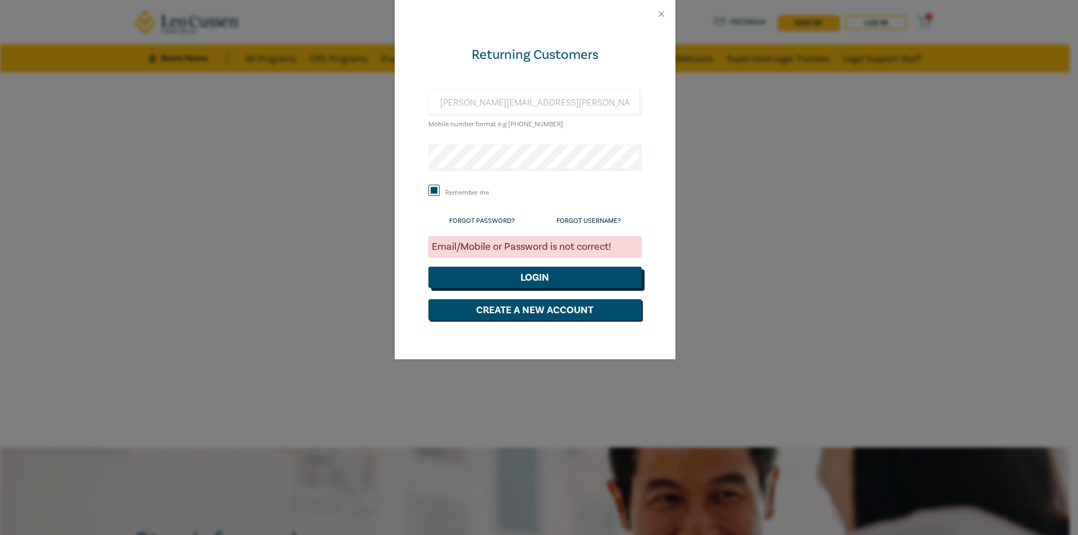
click at [559, 272] on button "Login" at bounding box center [534, 277] width 213 height 21
click at [507, 136] on form "Returning Customers elijah.rasic@rosteins.com.au Mobile number format e.g +61 0…" at bounding box center [534, 183] width 213 height 274
click at [536, 264] on form "Returning Customers elijah.rasic@rosteins.com.au Mobile number format e.g +61 0…" at bounding box center [534, 183] width 213 height 274
click at [536, 274] on button "Login" at bounding box center [534, 277] width 213 height 21
click at [775, 88] on div "Returning Customers elijah.rasic@rosteins.com.au Mobile number format e.g +61 0…" at bounding box center [539, 267] width 1078 height 535
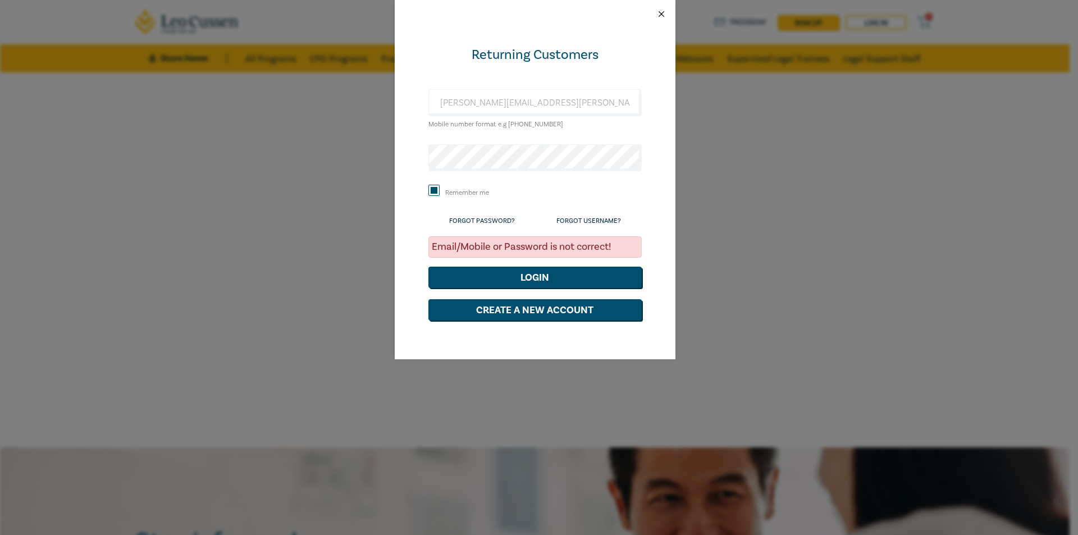
click at [657, 11] on button "Close" at bounding box center [661, 14] width 10 height 10
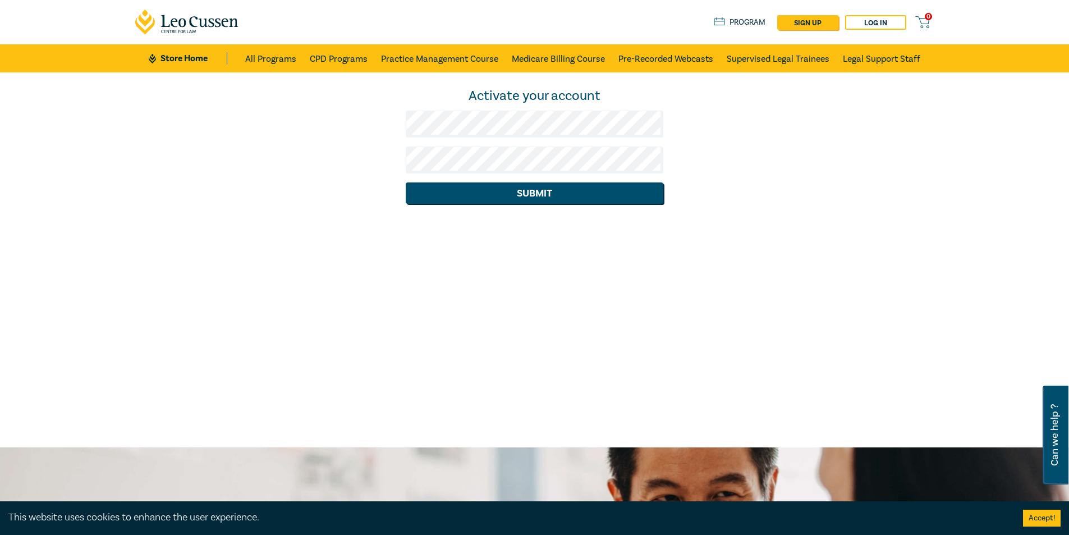
click at [879, 11] on div "0 $ NaN Store Home About us Program sign up Log in 0" at bounding box center [535, 22] width 813 height 44
click at [872, 20] on link "Log in" at bounding box center [875, 22] width 61 height 15
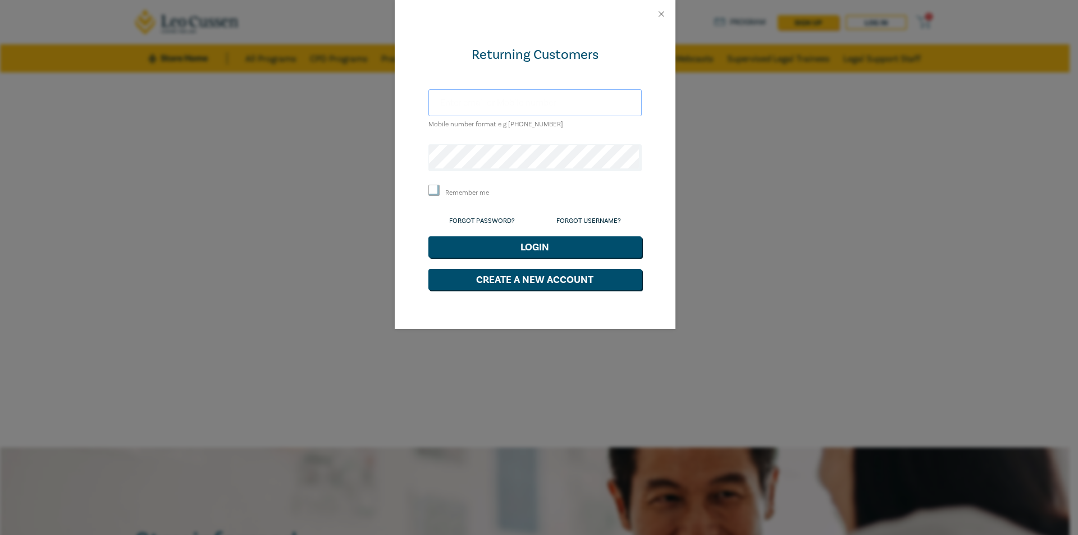
type input "[PERSON_NAME][EMAIL_ADDRESS][PERSON_NAME][DOMAIN_NAME]"
click at [553, 245] on button "Login" at bounding box center [534, 246] width 213 height 21
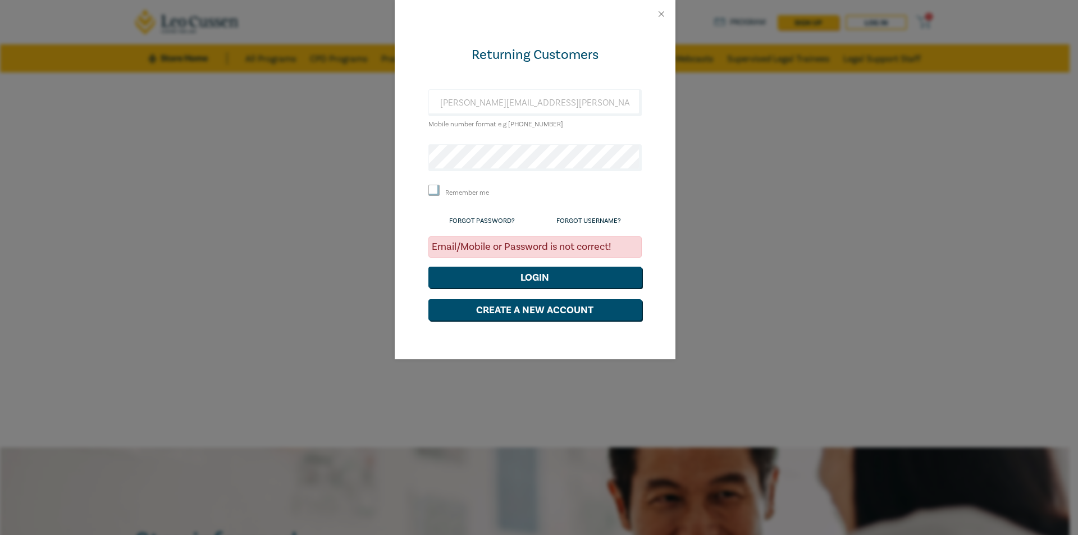
click at [433, 189] on input "Remember me" at bounding box center [433, 190] width 11 height 11
checkbox input "true"
click at [470, 222] on link "Forgot Password?" at bounding box center [482, 221] width 66 height 8
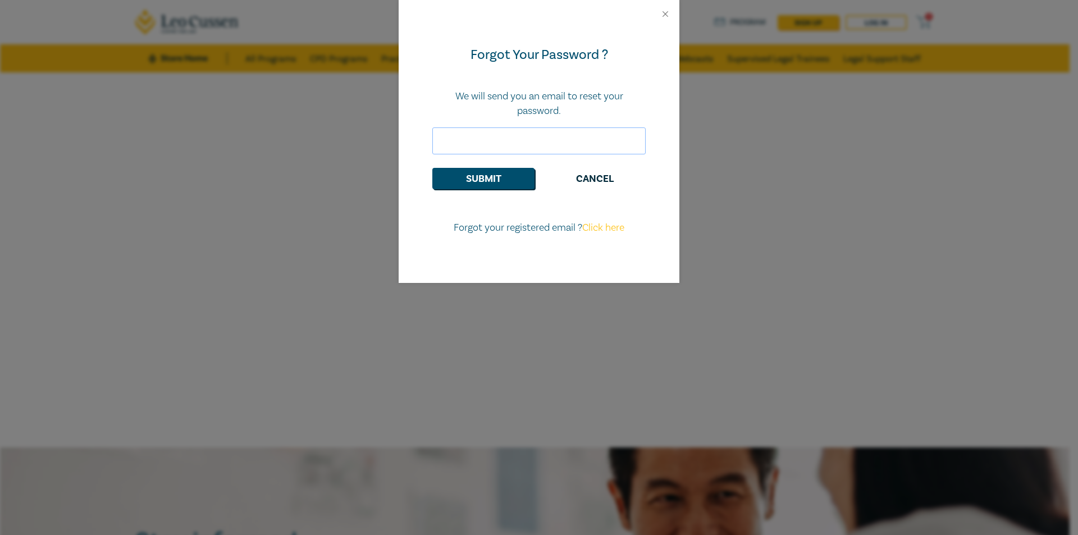
click at [506, 154] on input "email" at bounding box center [538, 140] width 213 height 27
type input "r"
type input "elijah.rasic@rotsteins.com.au"
click at [494, 181] on button "Submit" at bounding box center [483, 178] width 102 height 21
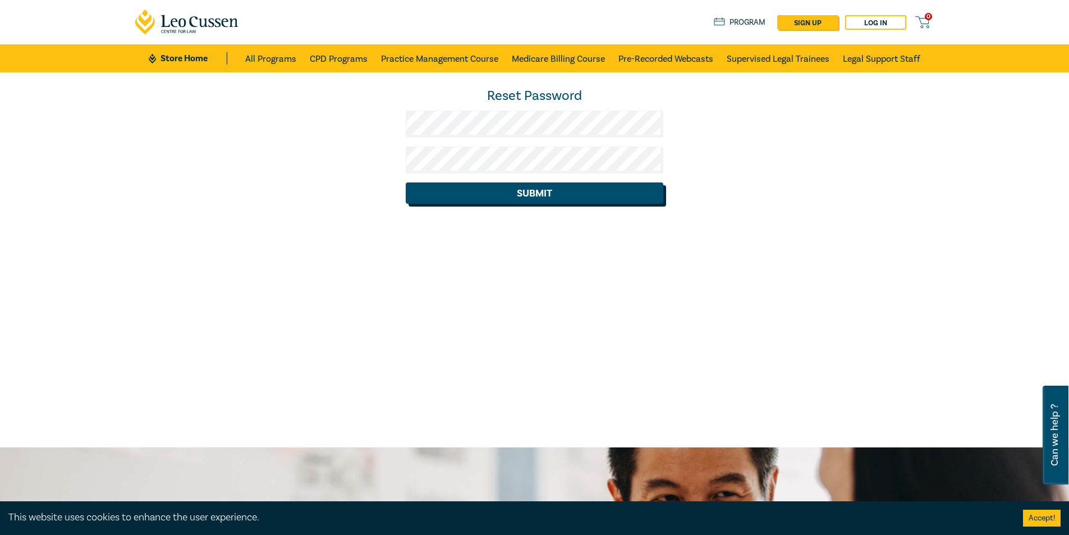
click at [422, 194] on button "Submit" at bounding box center [535, 192] width 258 height 21
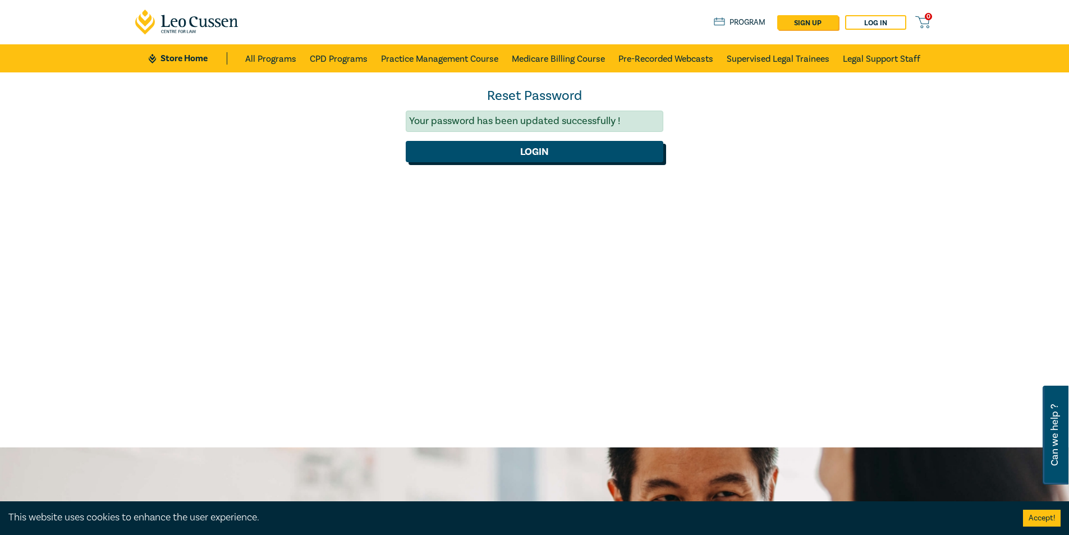
click at [501, 150] on button "Login" at bounding box center [535, 151] width 258 height 21
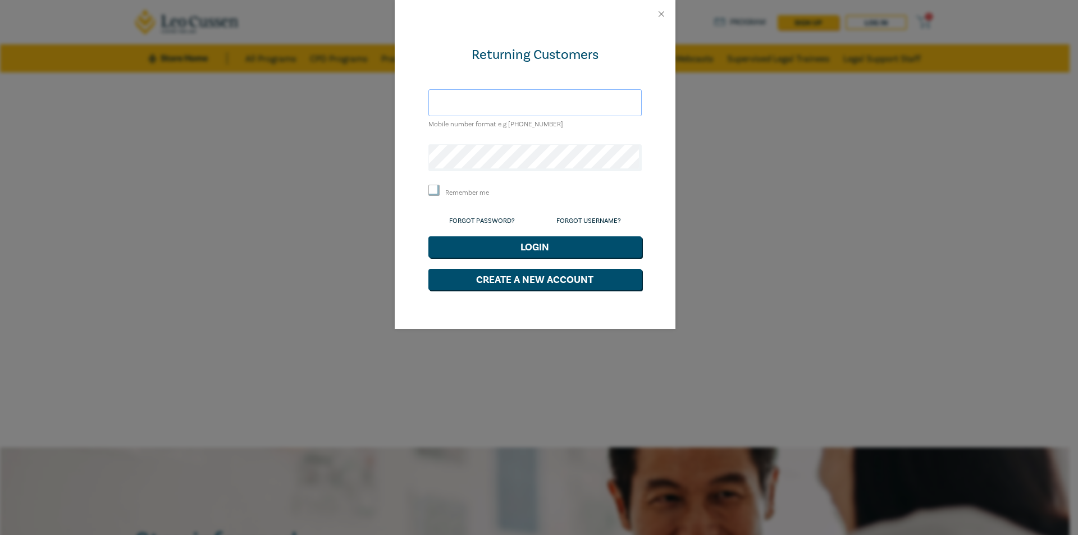
type input "elijah.rasic@rosteins.com.au"
click at [364, 159] on div "Returning Customers elijah.rasic@rosteins.com.au Mobile number format e.g +61 0…" at bounding box center [539, 267] width 1078 height 535
click at [442, 191] on div "Remember me" at bounding box center [534, 192] width 213 height 15
click at [434, 190] on input "Remember me" at bounding box center [433, 190] width 11 height 11
checkbox input "true"
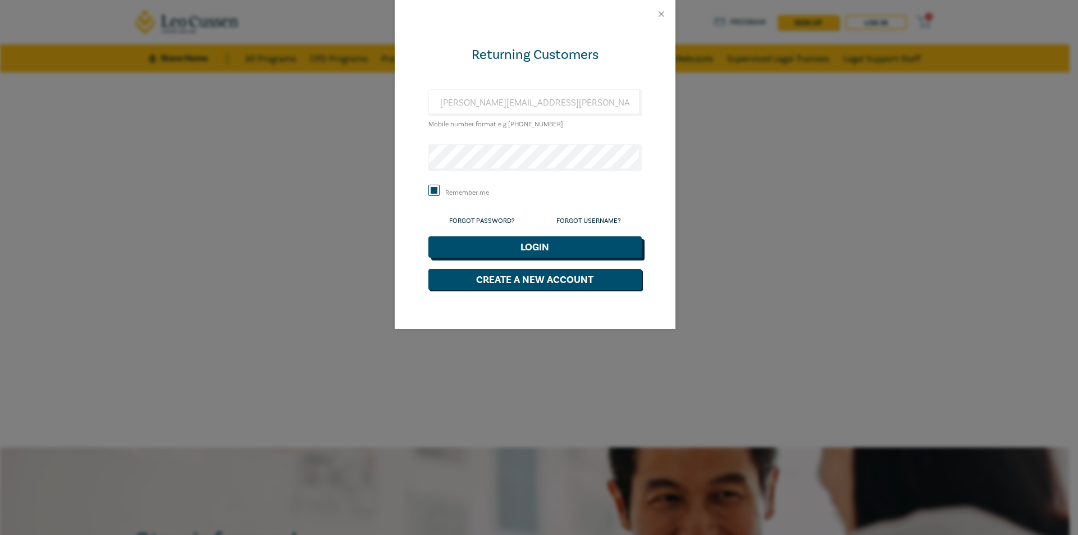
click at [494, 249] on button "Login" at bounding box center [534, 246] width 213 height 21
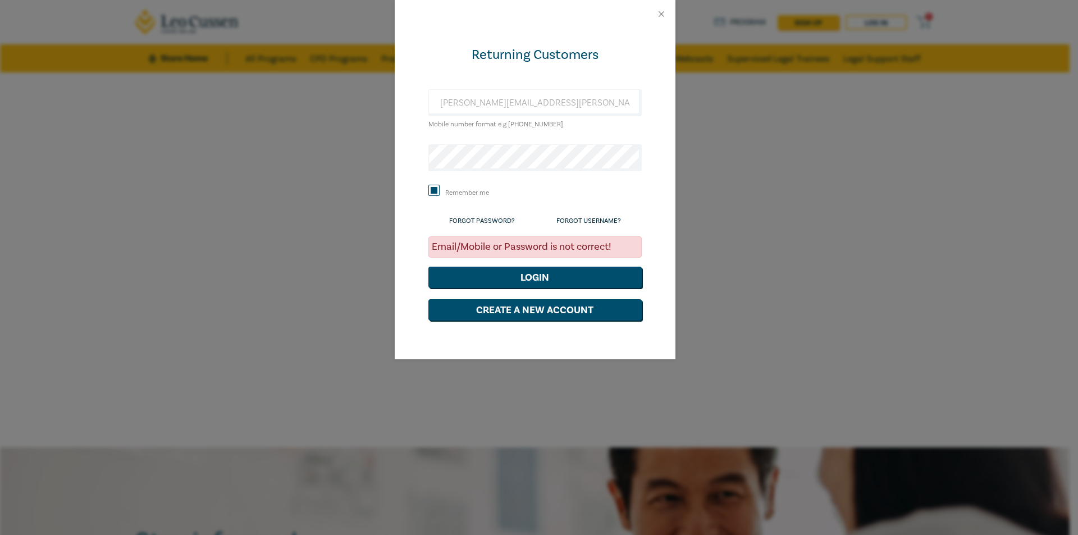
click at [580, 141] on form "Returning Customers elijah.rasic@rosteins.com.au Mobile number format e.g +61 0…" at bounding box center [534, 183] width 213 height 274
click at [604, 126] on div "elijah.rasic@rosteins.com.au Mobile number format e.g +61 000000000" at bounding box center [534, 110] width 213 height 42
click at [657, 12] on button "Close" at bounding box center [661, 14] width 10 height 10
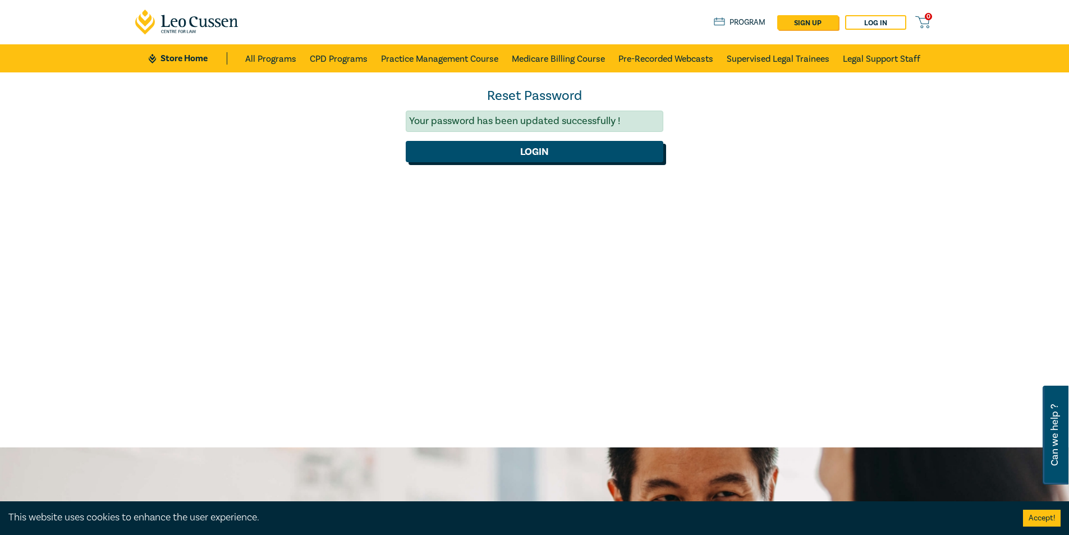
click at [644, 151] on button "Login" at bounding box center [535, 151] width 258 height 21
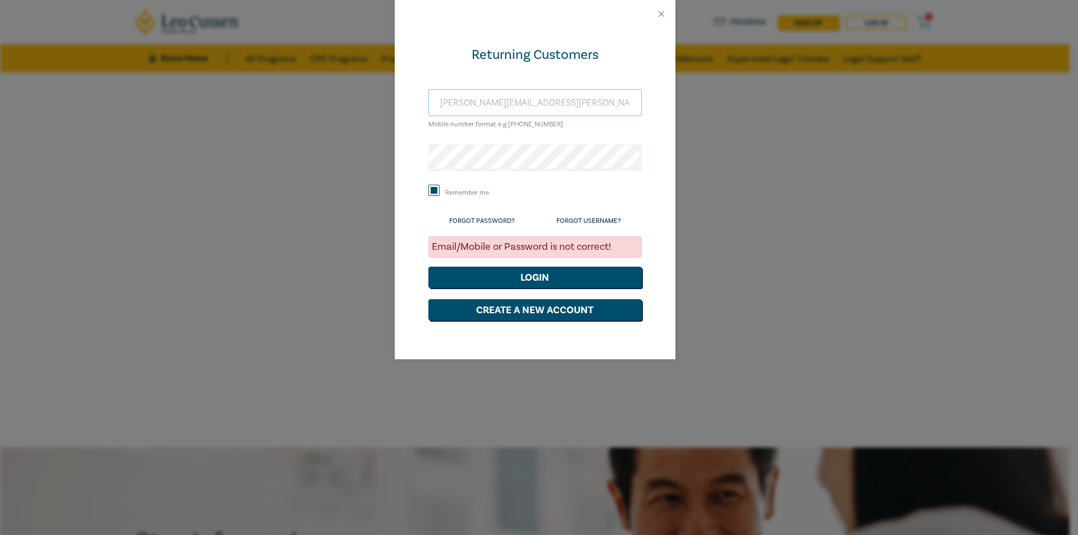
click at [465, 101] on input "elijah.rasic@rosteins.com.au" at bounding box center [534, 102] width 213 height 27
click at [437, 101] on input "elijah.rasic@rosteins.com.au" at bounding box center [534, 102] width 213 height 27
drag, startPoint x: 569, startPoint y: 105, endPoint x: 268, endPoint y: 99, distance: 300.9
click at [272, 98] on div "Returning Customers elijah.rasic@rosteins.com.au Mobile number format e.g +61 0…" at bounding box center [539, 267] width 1078 height 535
type input "[PERSON_NAME][EMAIL_ADDRESS][PERSON_NAME][DOMAIN_NAME]"
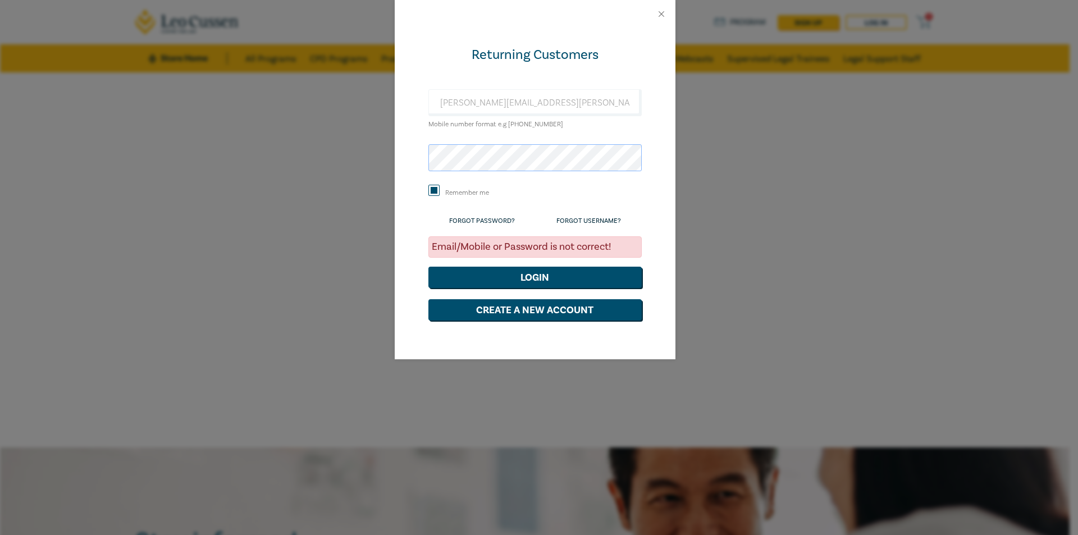
click at [428, 267] on button "Login" at bounding box center [534, 277] width 213 height 21
click at [659, 172] on div "Returning Customers elijah.rasic@rotsteins.com.au Mobile number format e.g +61 …" at bounding box center [535, 193] width 281 height 331
click at [347, 217] on div "Returning Customers elijah.rasic@rotsteins.com.au Mobile number format e.g +61 …" at bounding box center [539, 267] width 1078 height 535
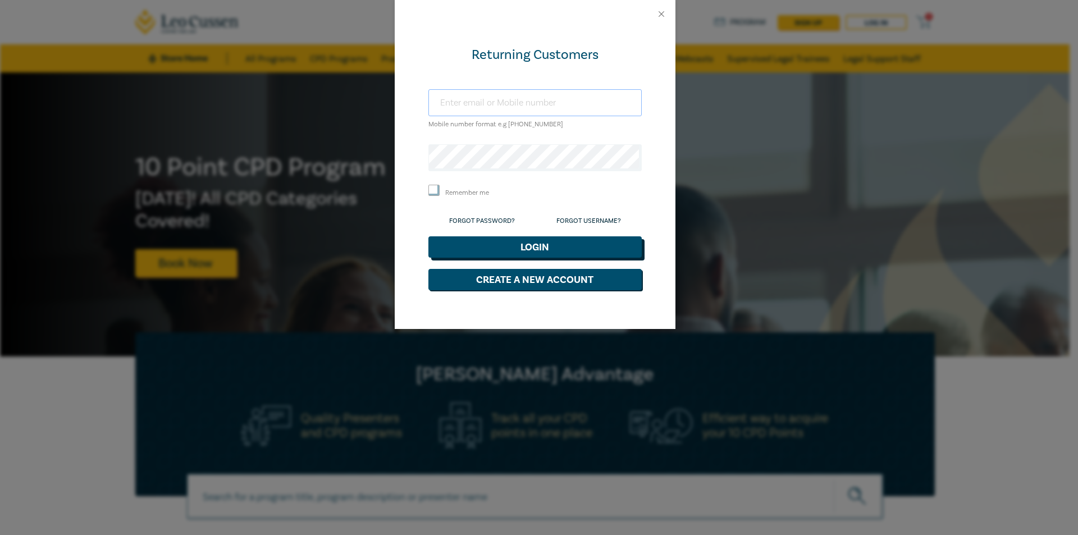
type input "[PERSON_NAME][EMAIL_ADDRESS][PERSON_NAME][DOMAIN_NAME]"
click at [508, 240] on button "Login" at bounding box center [534, 246] width 213 height 21
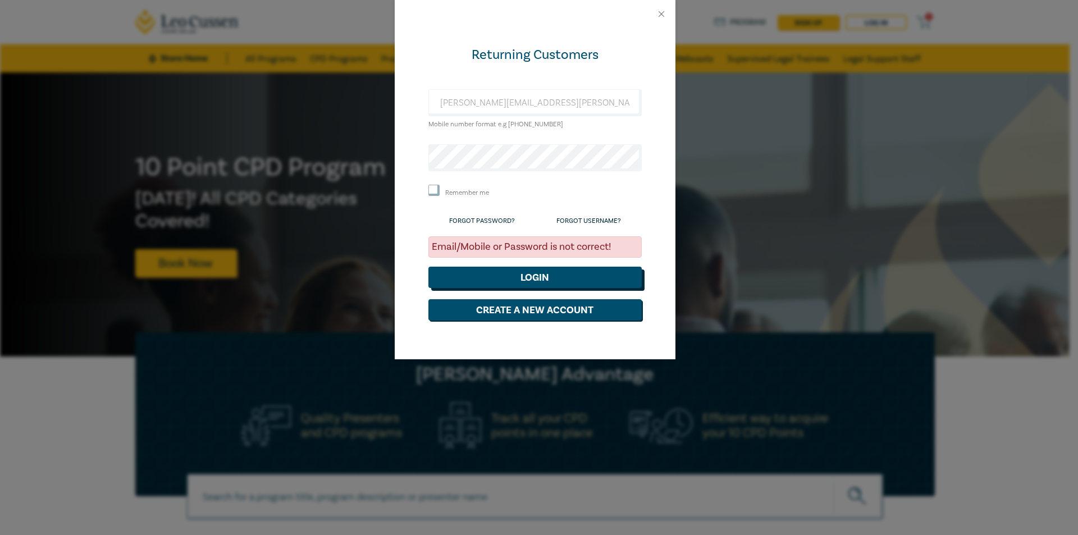
click at [502, 267] on button "Login" at bounding box center [534, 277] width 213 height 21
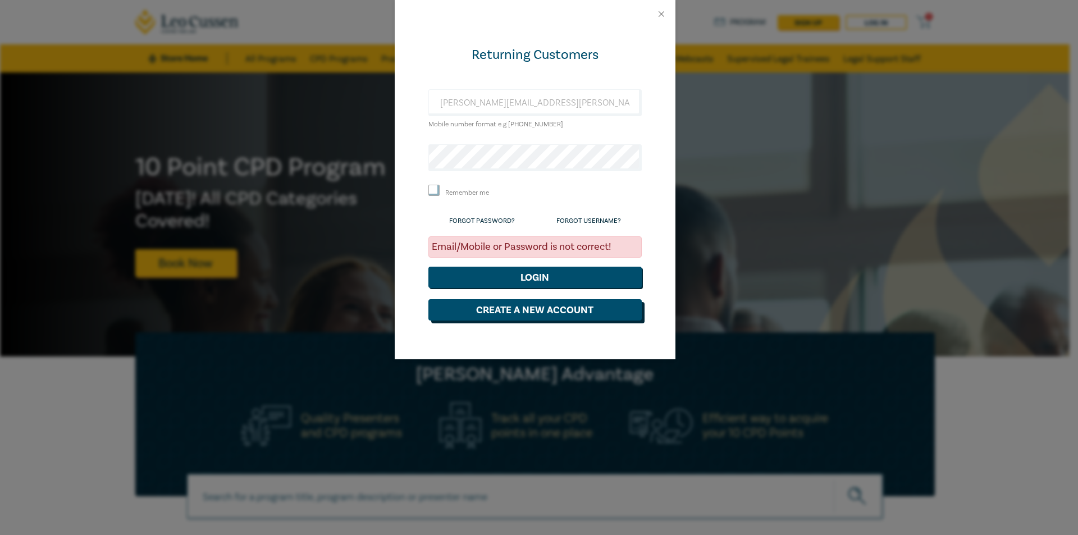
click at [507, 314] on button "Create a New Account" at bounding box center [534, 309] width 213 height 21
select select "AU"
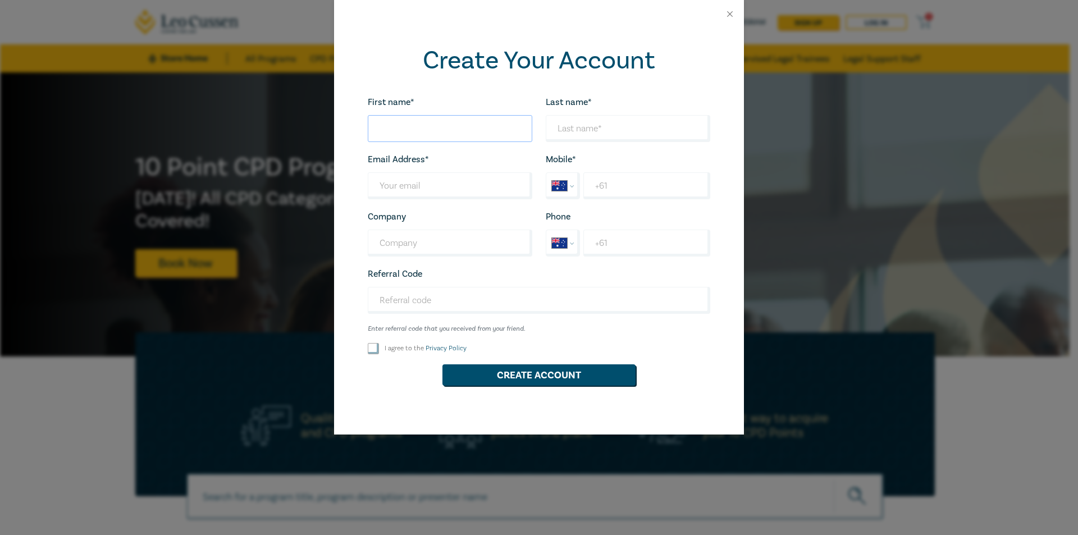
click at [475, 123] on input "First name*" at bounding box center [450, 128] width 164 height 27
type input "[PERSON_NAME]"
click at [556, 138] on input "Last name*" at bounding box center [628, 128] width 164 height 27
type input "Rasic"
click at [461, 175] on input "Last name*" at bounding box center [450, 185] width 164 height 27
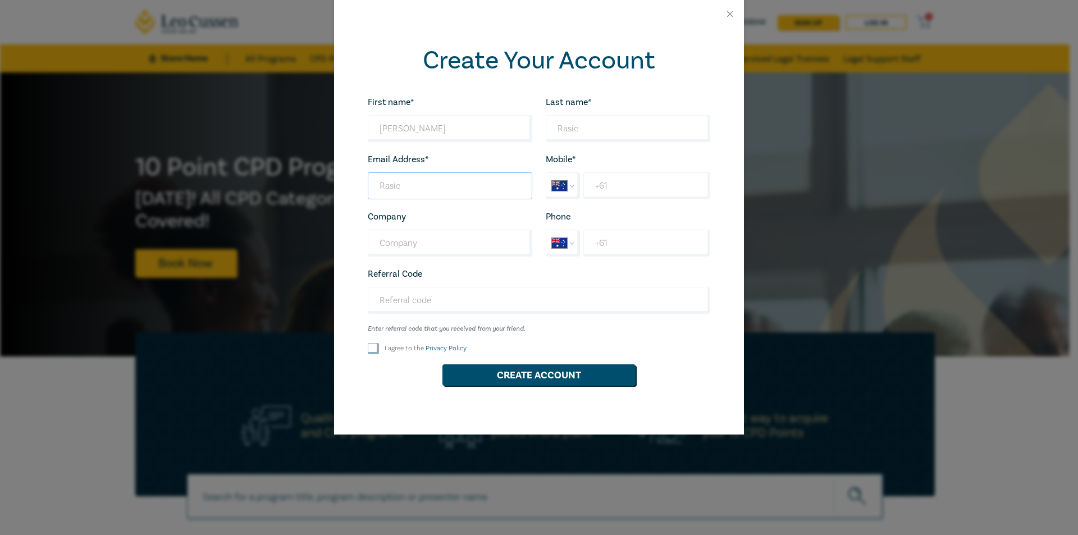
drag, startPoint x: 419, startPoint y: 191, endPoint x: 329, endPoint y: 189, distance: 89.8
click at [329, 189] on div "Create Your Account First name* [PERSON_NAME] Looks good! Last name* [PERSON_NA…" at bounding box center [539, 267] width 1078 height 535
type input "[PERSON_NAME][EMAIL_ADDRESS][PERSON_NAME][DOMAIN_NAME]"
click at [611, 189] on input "+61" at bounding box center [646, 185] width 127 height 27
type input "[PHONE_NUMBER]"
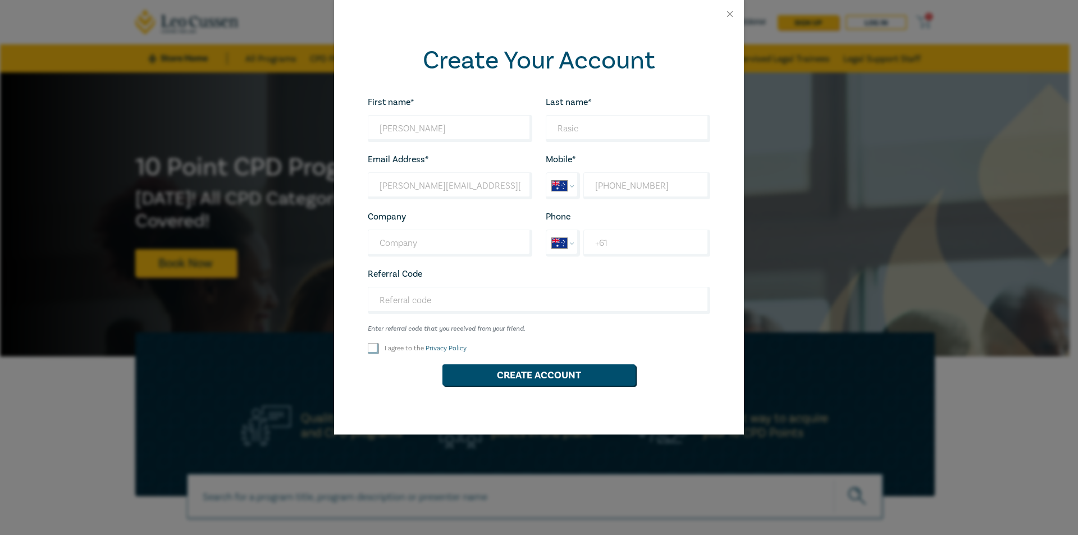
click at [379, 349] on div "I agree to the Privacy Policy" at bounding box center [450, 348] width 164 height 11
click at [374, 346] on input "I agree to the Privacy Policy" at bounding box center [373, 348] width 11 height 11
checkbox input "true"
click at [482, 374] on button "Create Account" at bounding box center [538, 374] width 193 height 21
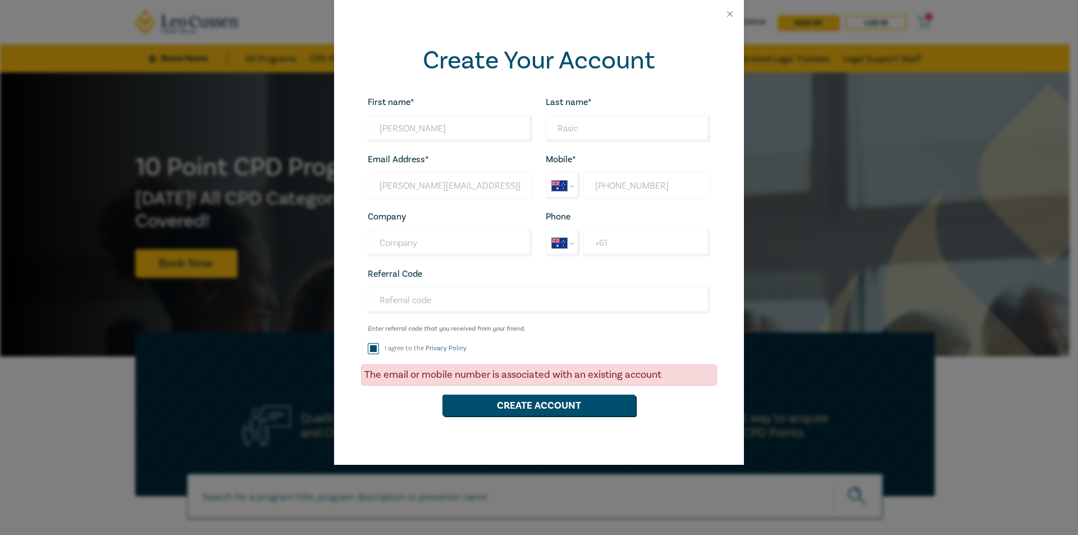
drag, startPoint x: 685, startPoint y: 190, endPoint x: 512, endPoint y: 191, distance: 172.3
click at [515, 191] on div "First name* [PERSON_NAME] Looks good! Last name* [PERSON_NAME] Looks good! Emai…" at bounding box center [539, 260] width 356 height 331
click at [719, 15] on div at bounding box center [539, 14] width 410 height 28
click at [722, 13] on div at bounding box center [539, 14] width 410 height 28
click at [734, 12] on button "Close" at bounding box center [730, 14] width 10 height 10
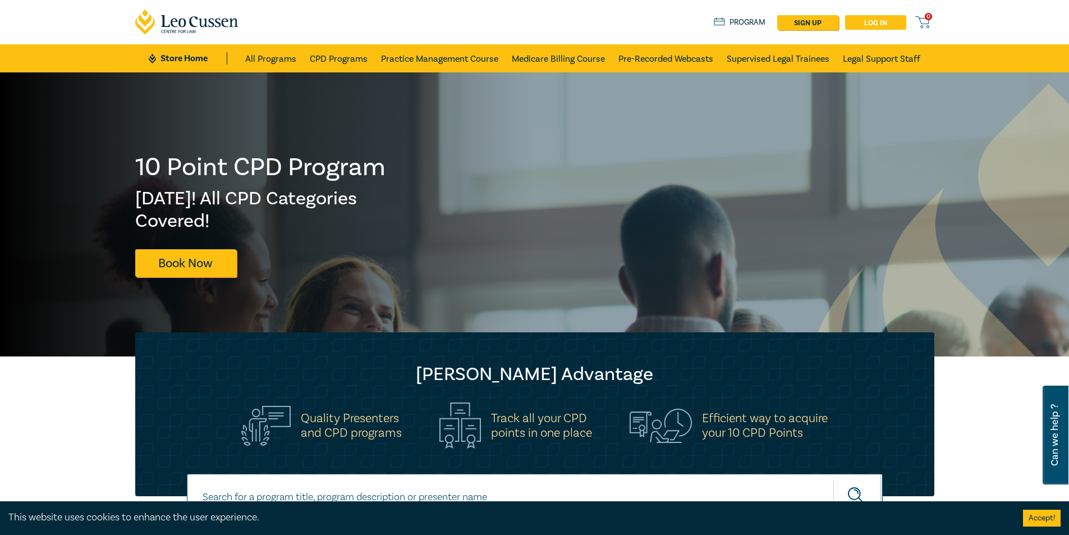
click at [866, 24] on link "Log in" at bounding box center [875, 22] width 61 height 15
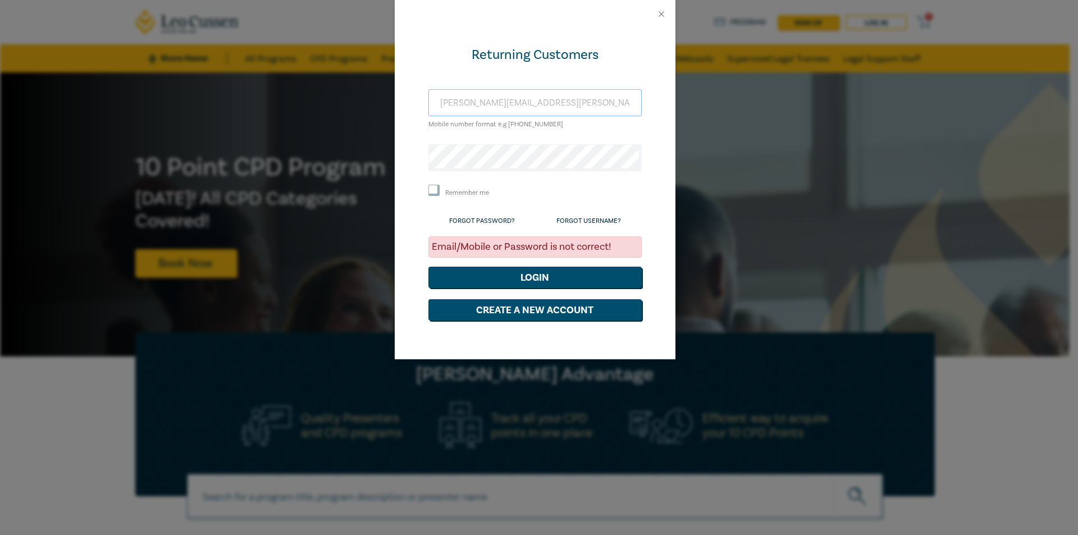
click at [546, 104] on input "[PERSON_NAME][EMAIL_ADDRESS][PERSON_NAME][DOMAIN_NAME]" at bounding box center [534, 102] width 213 height 27
paste input "[PHONE_NUMBER]"
type input "[PHONE_NUMBER]"
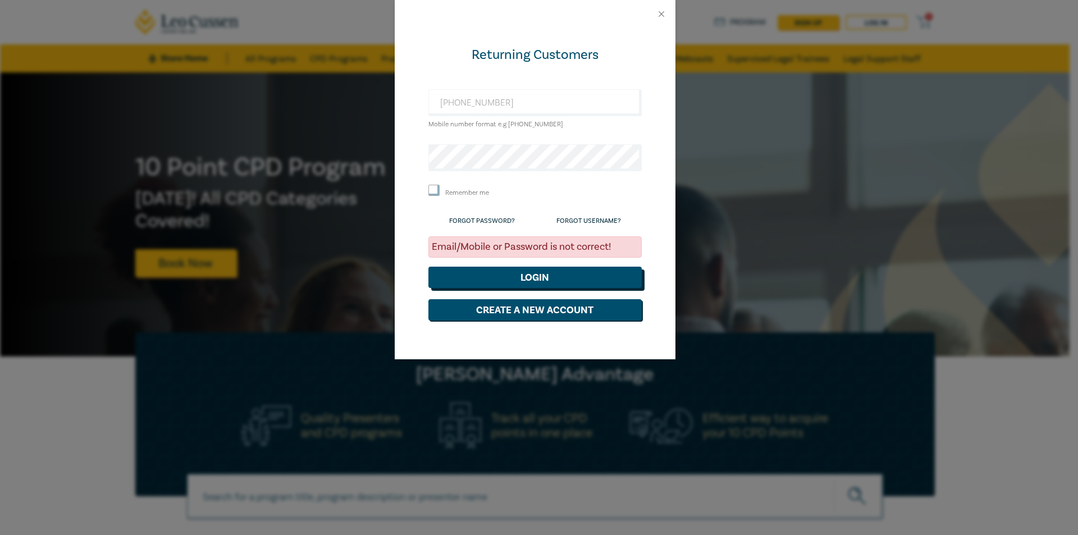
click at [530, 278] on button "Login" at bounding box center [534, 277] width 213 height 21
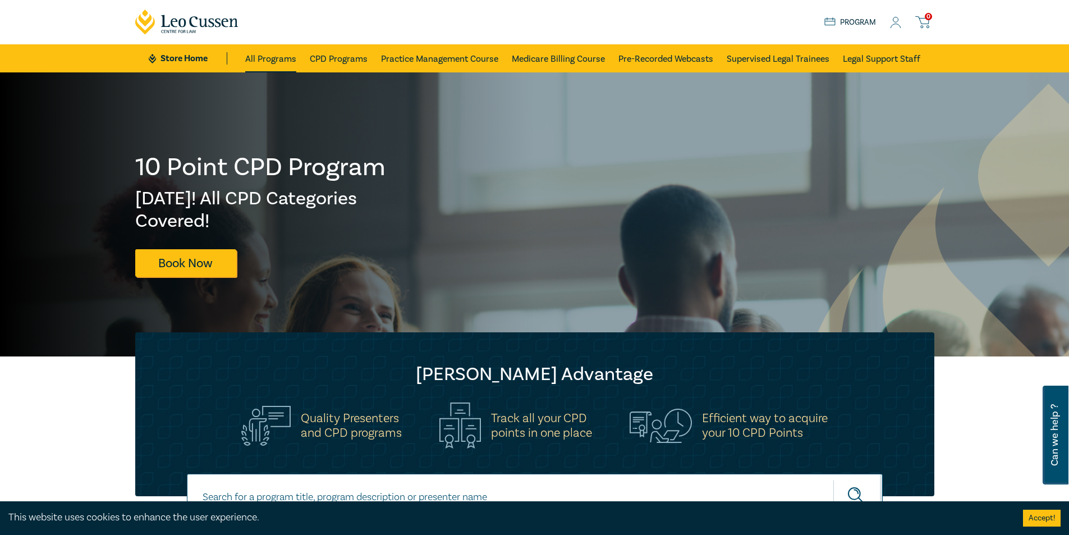
click at [293, 62] on link "All Programs" at bounding box center [270, 58] width 51 height 28
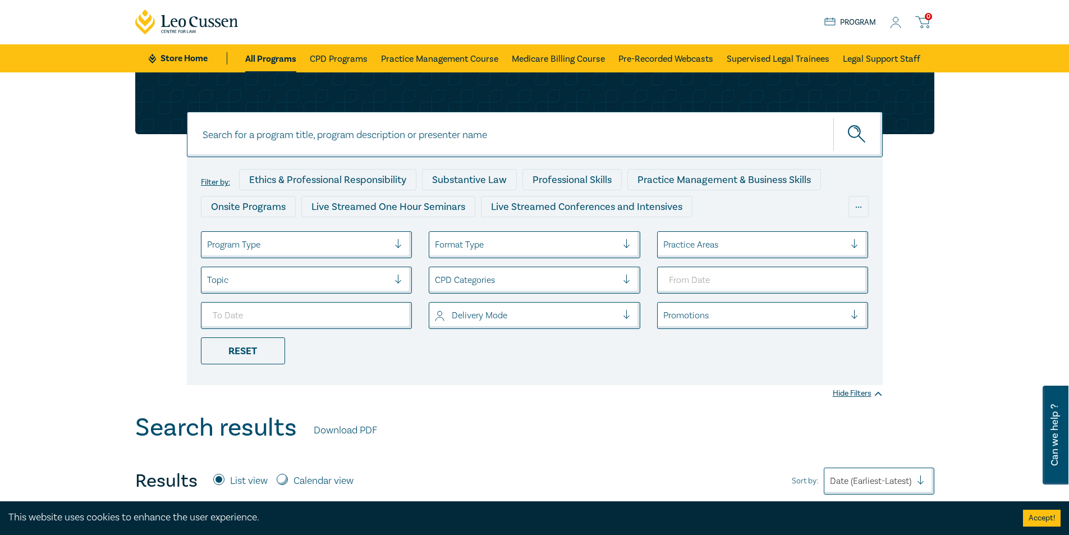
click at [894, 24] on icon at bounding box center [896, 26] width 10 height 4
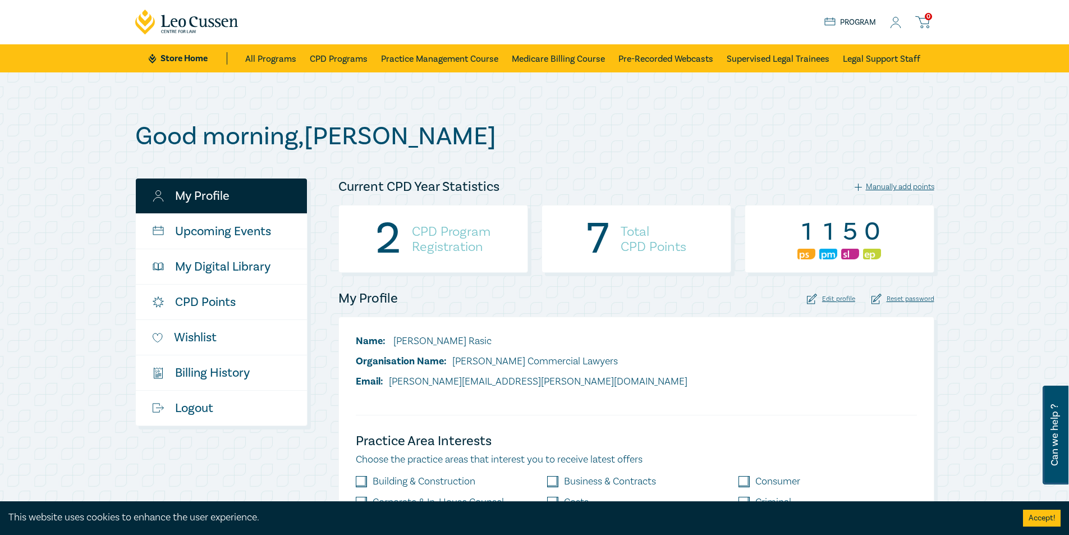
click at [617, 238] on div "7 Total CPD Points" at bounding box center [637, 239] width 190 height 68
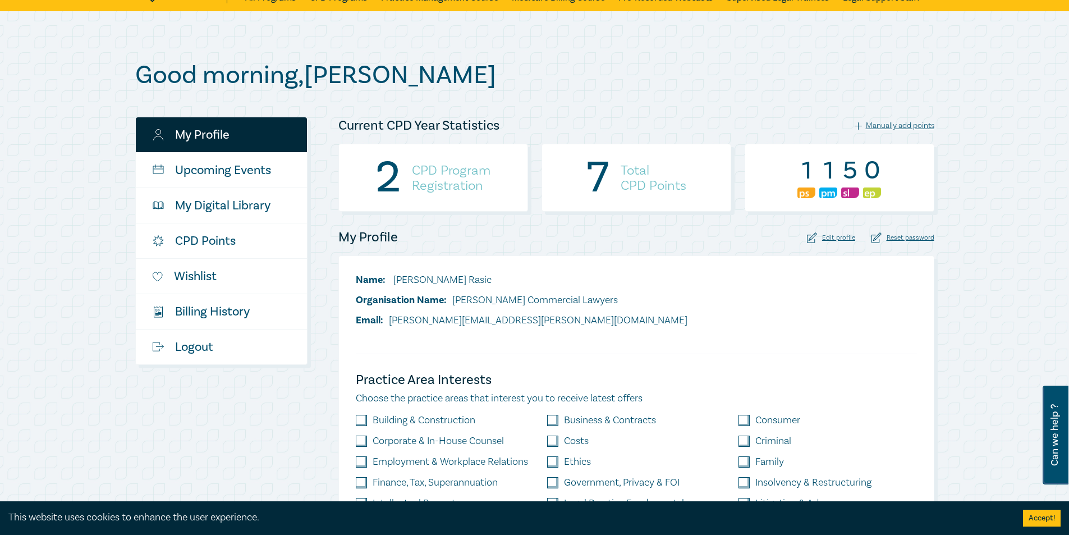
scroll to position [56, 0]
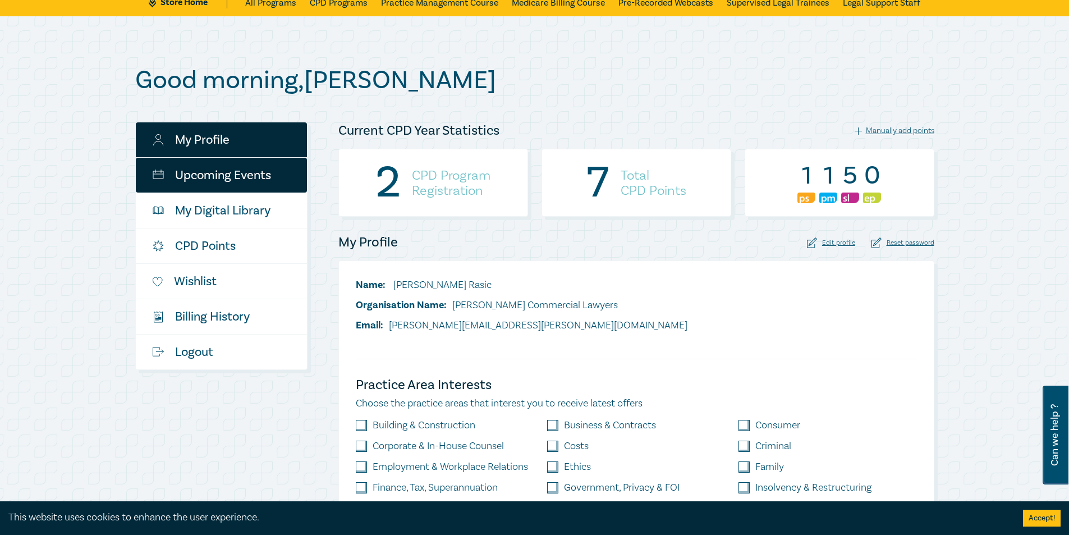
click at [247, 181] on link "Upcoming Events" at bounding box center [221, 175] width 171 height 35
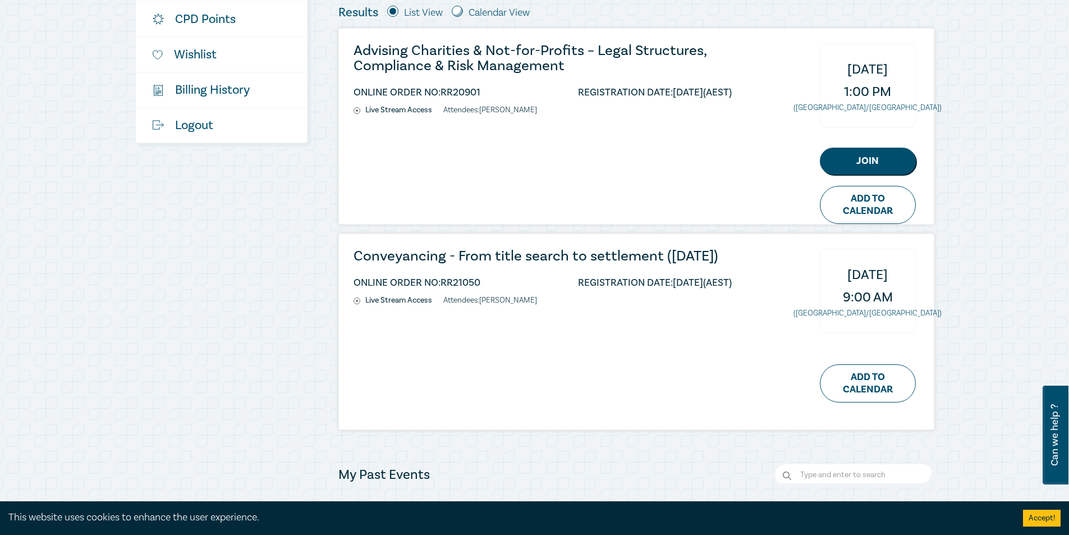
scroll to position [337, 0]
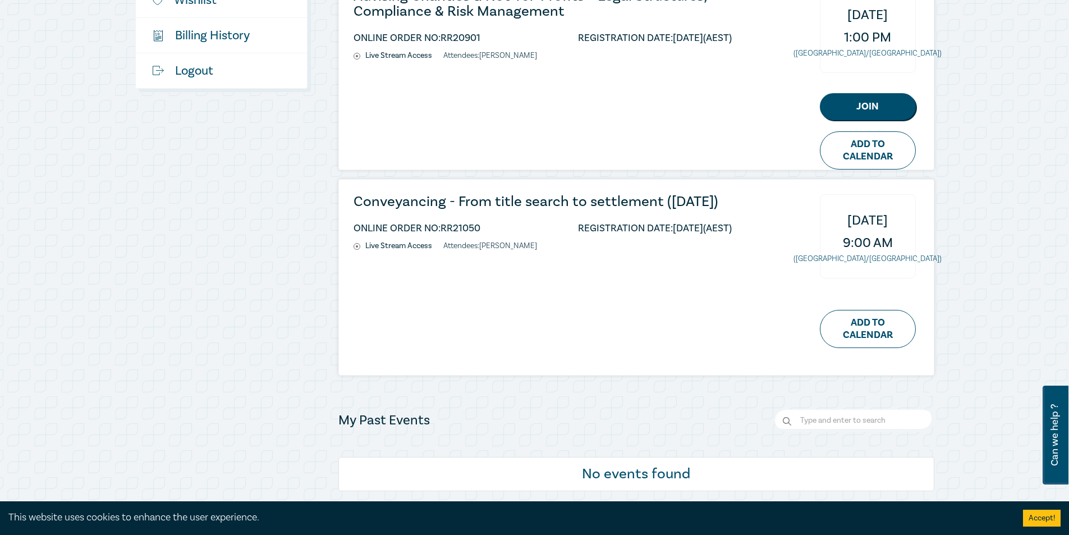
click at [350, 254] on div "Conveyancing - From title search to settlement ([DATE]) ONLINE ORDER NO: RR2105…" at bounding box center [636, 277] width 595 height 195
click at [354, 250] on circle at bounding box center [357, 247] width 6 height 6
click at [866, 314] on link "Add to Calendar" at bounding box center [868, 329] width 96 height 38
click at [1002, 246] on div "Good morning , [PERSON_NAME] My Profile Upcoming Events My Digital Library CPD …" at bounding box center [534, 138] width 1069 height 805
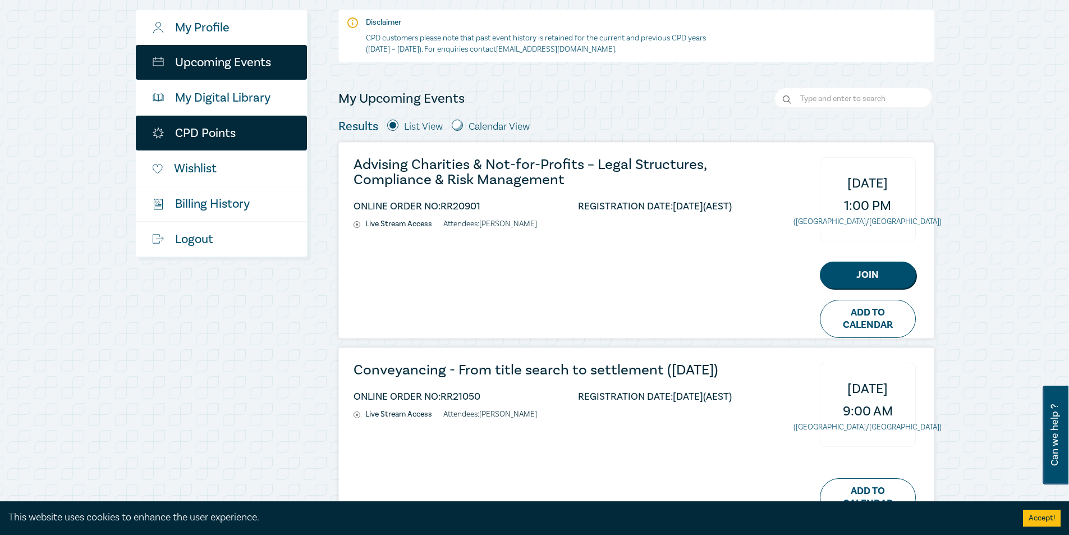
click at [248, 129] on link "CPD Points" at bounding box center [221, 133] width 171 height 35
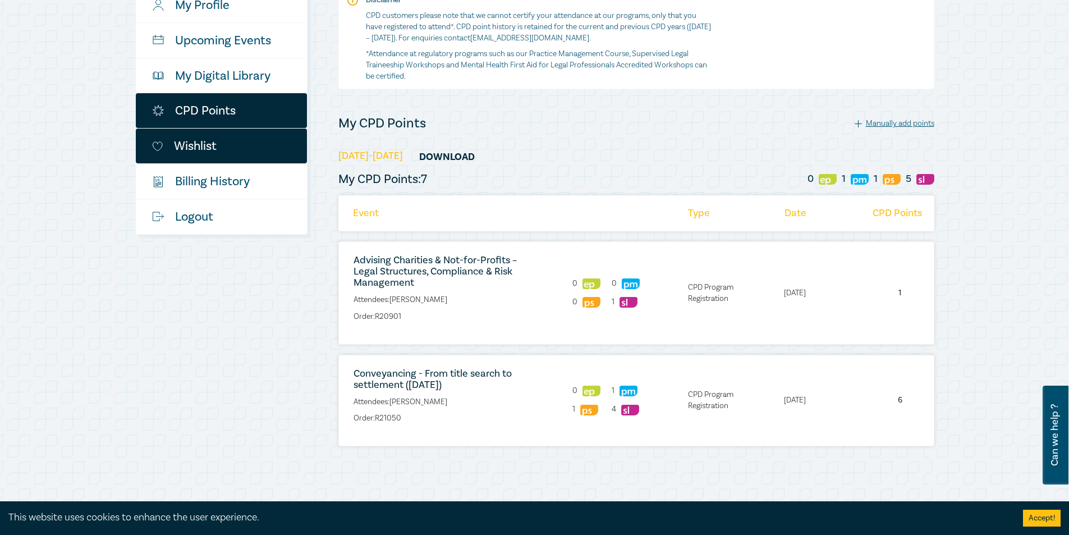
scroll to position [168, 0]
